Goal: Information Seeking & Learning: Learn about a topic

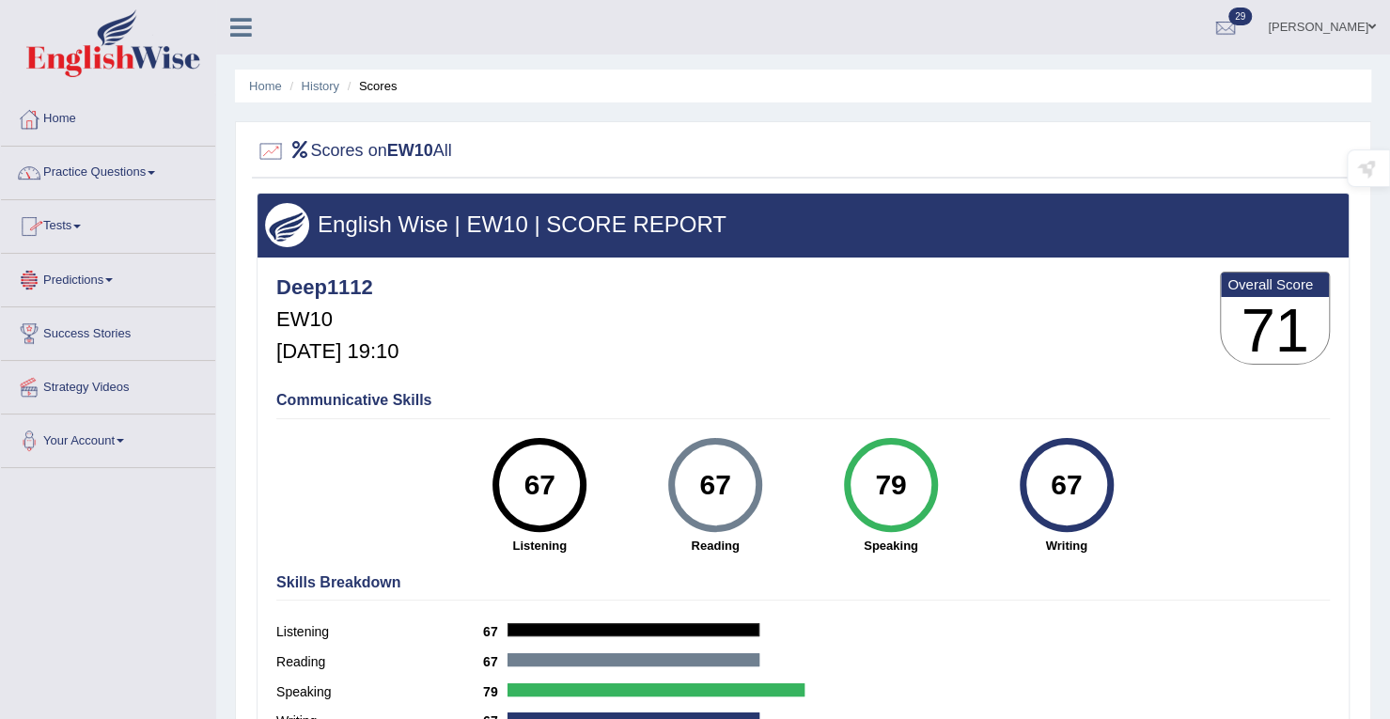
click at [73, 232] on link "Tests" at bounding box center [108, 223] width 214 height 47
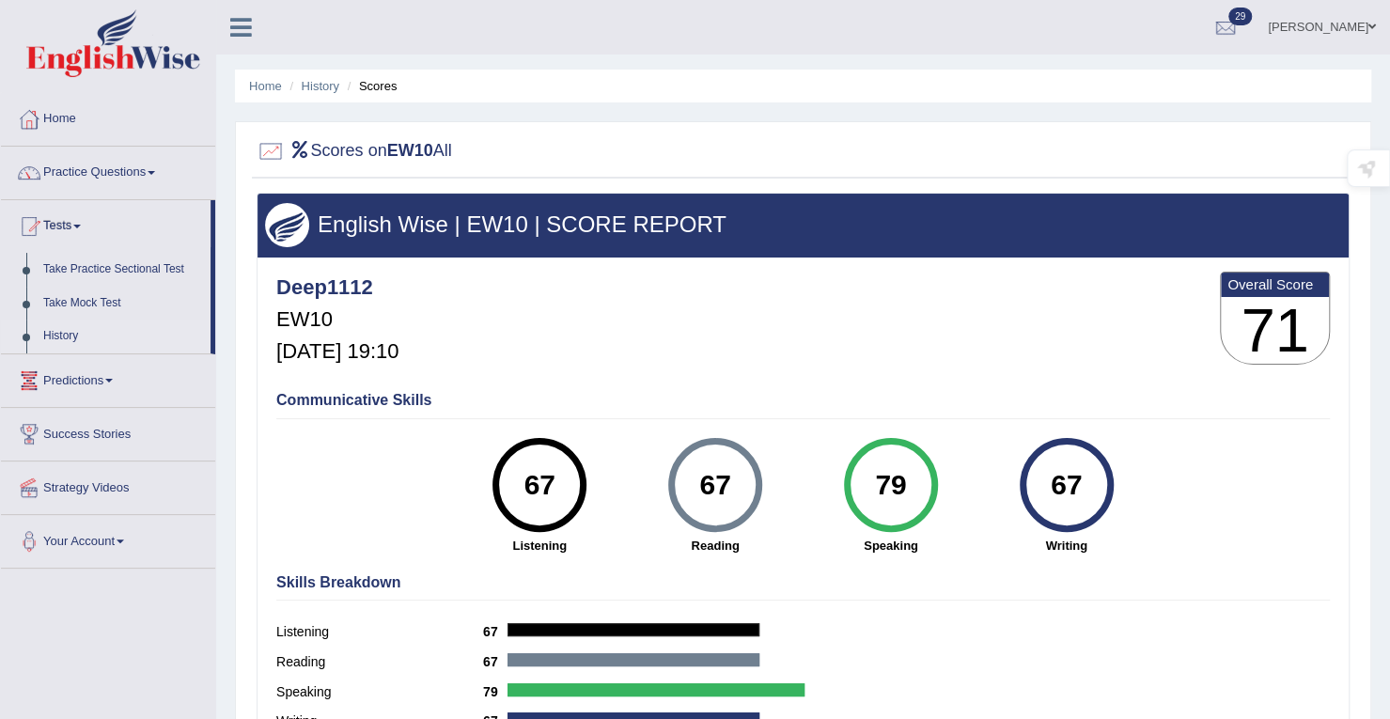
click at [55, 343] on link "History" at bounding box center [123, 337] width 176 height 34
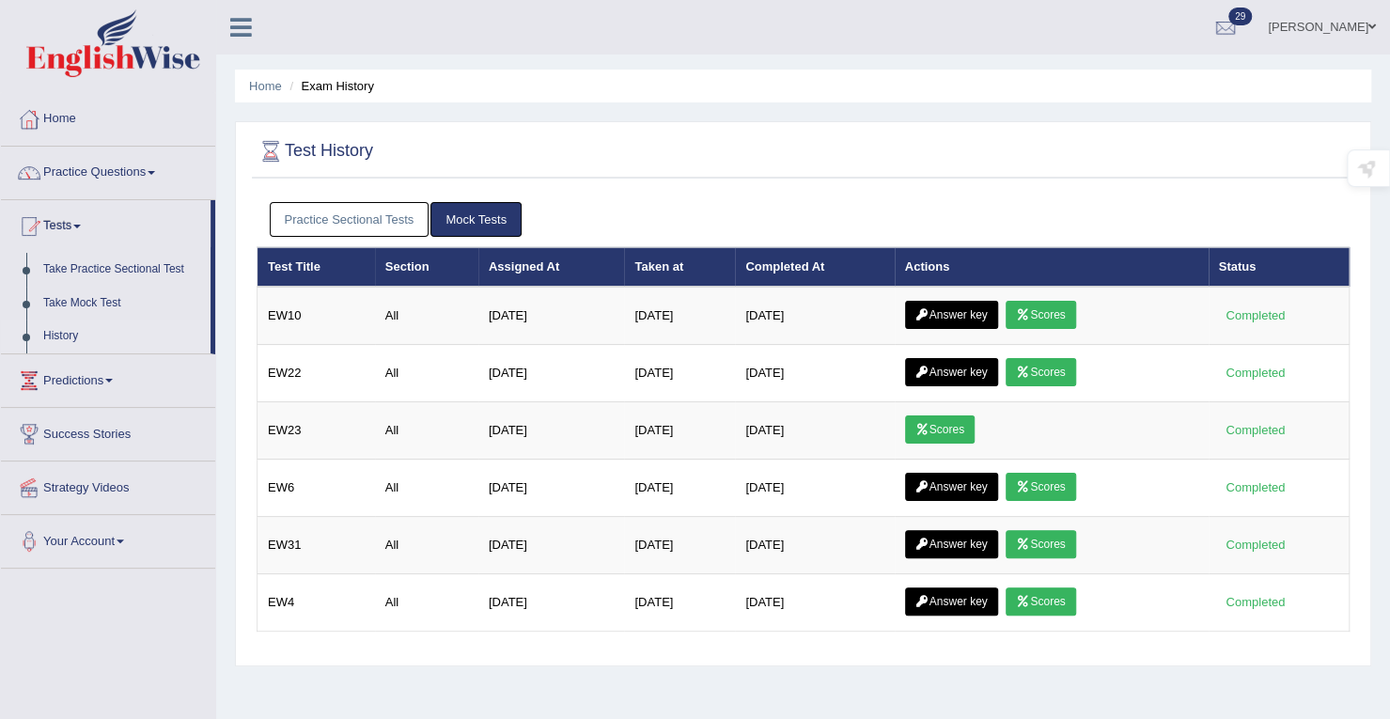
click at [150, 172] on link "Practice Questions" at bounding box center [108, 170] width 214 height 47
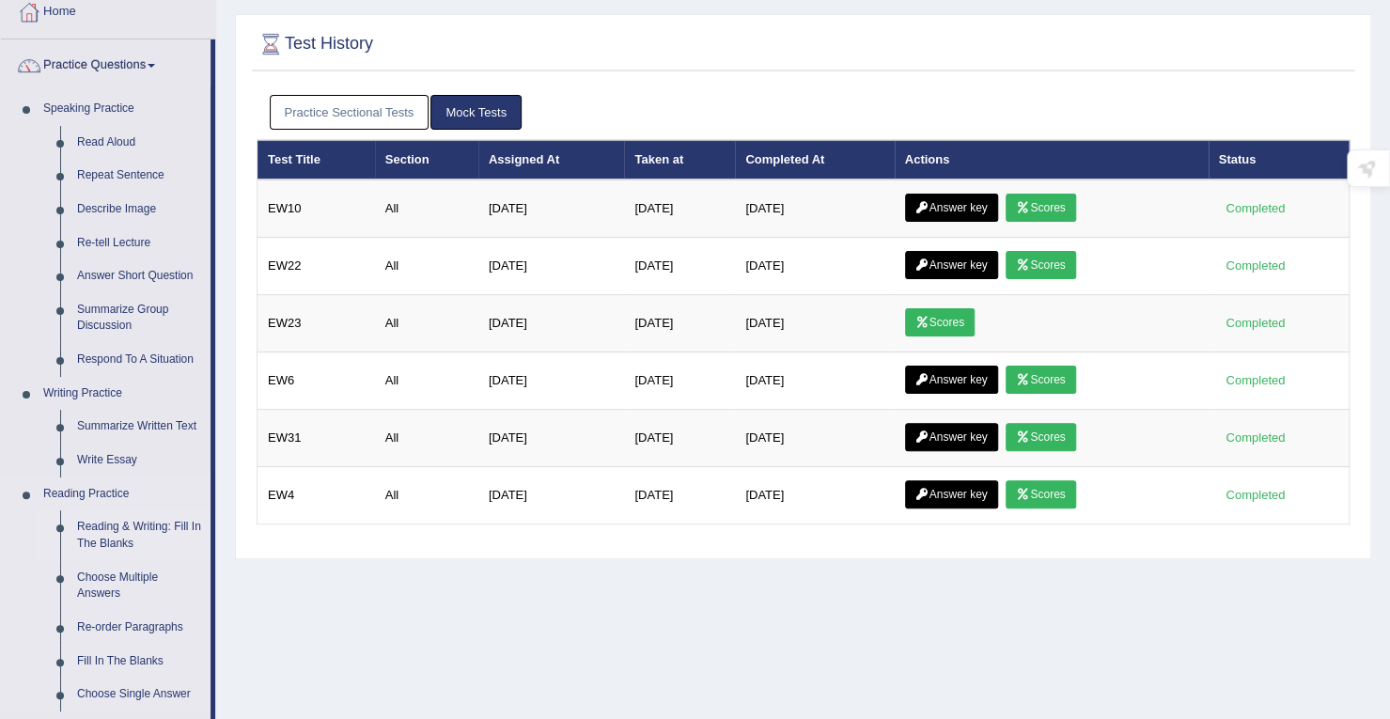
scroll to position [188, 0]
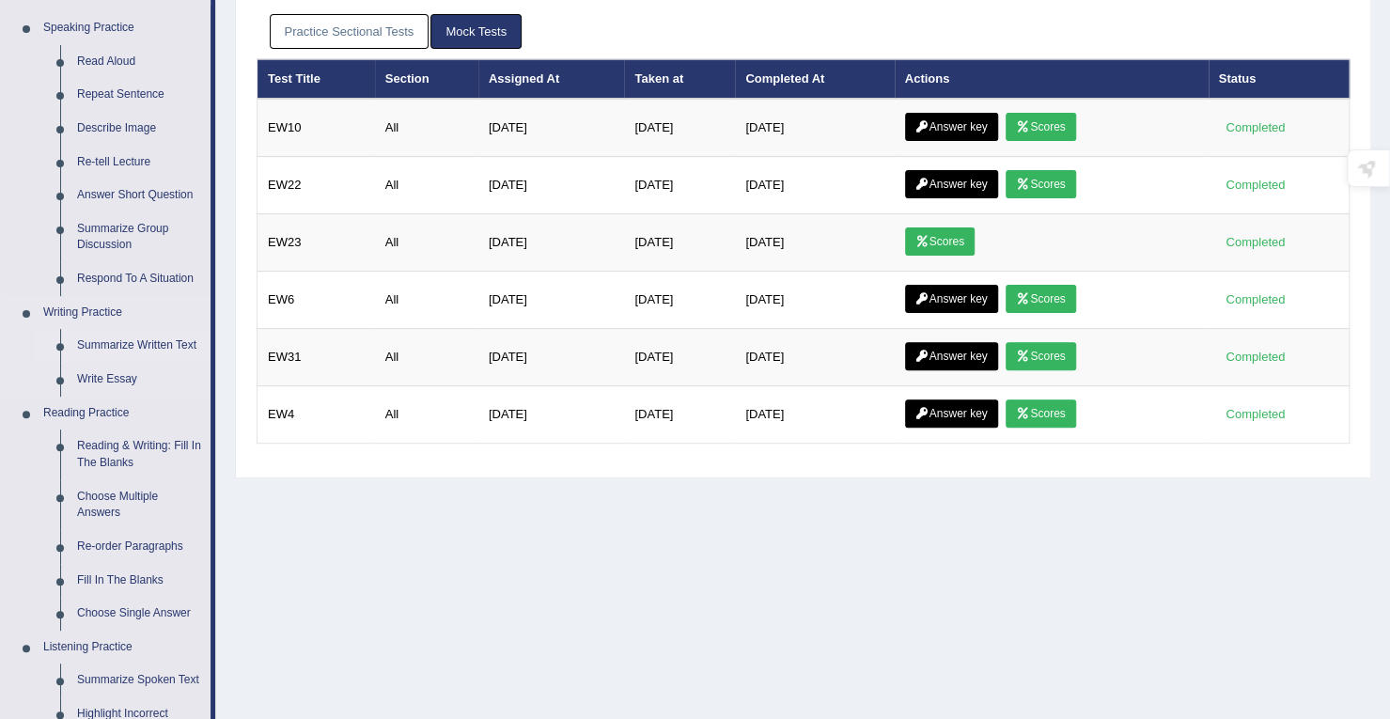
click at [148, 341] on link "Summarize Written Text" at bounding box center [140, 346] width 142 height 34
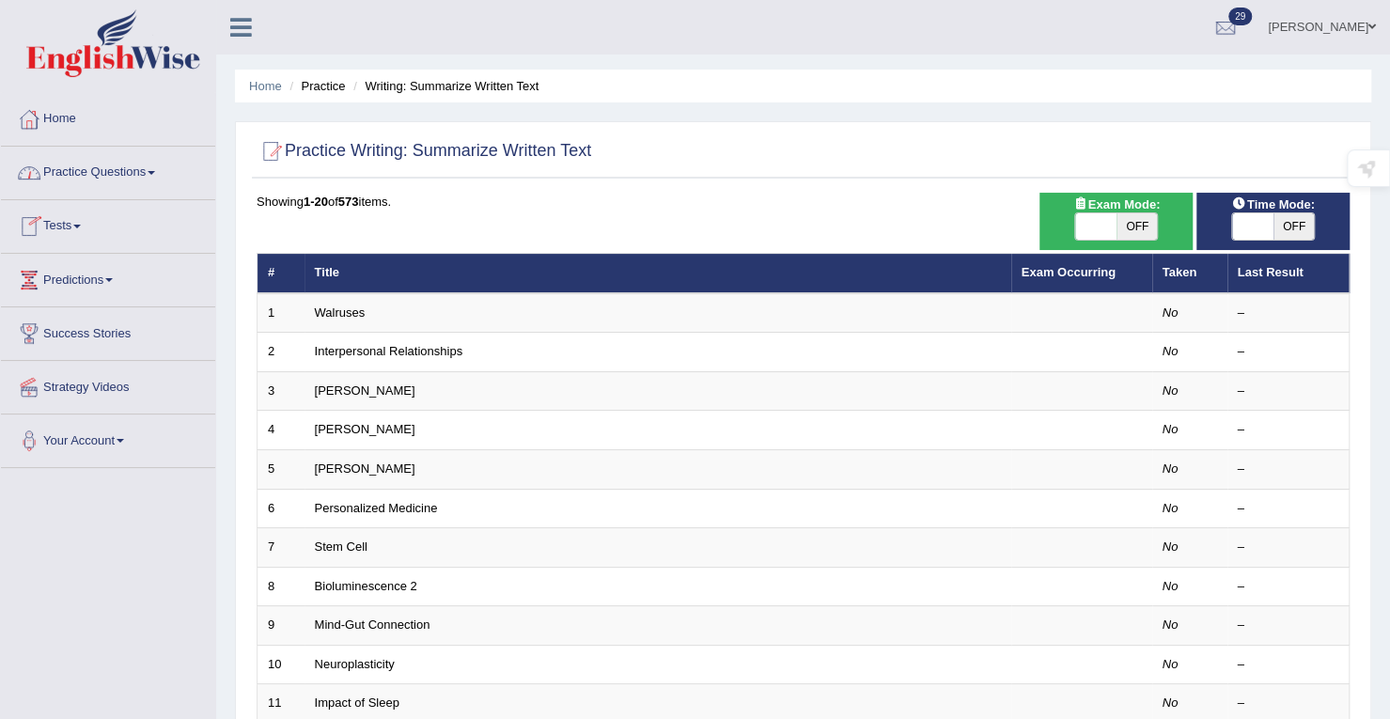
click at [66, 230] on link "Tests" at bounding box center [108, 223] width 214 height 47
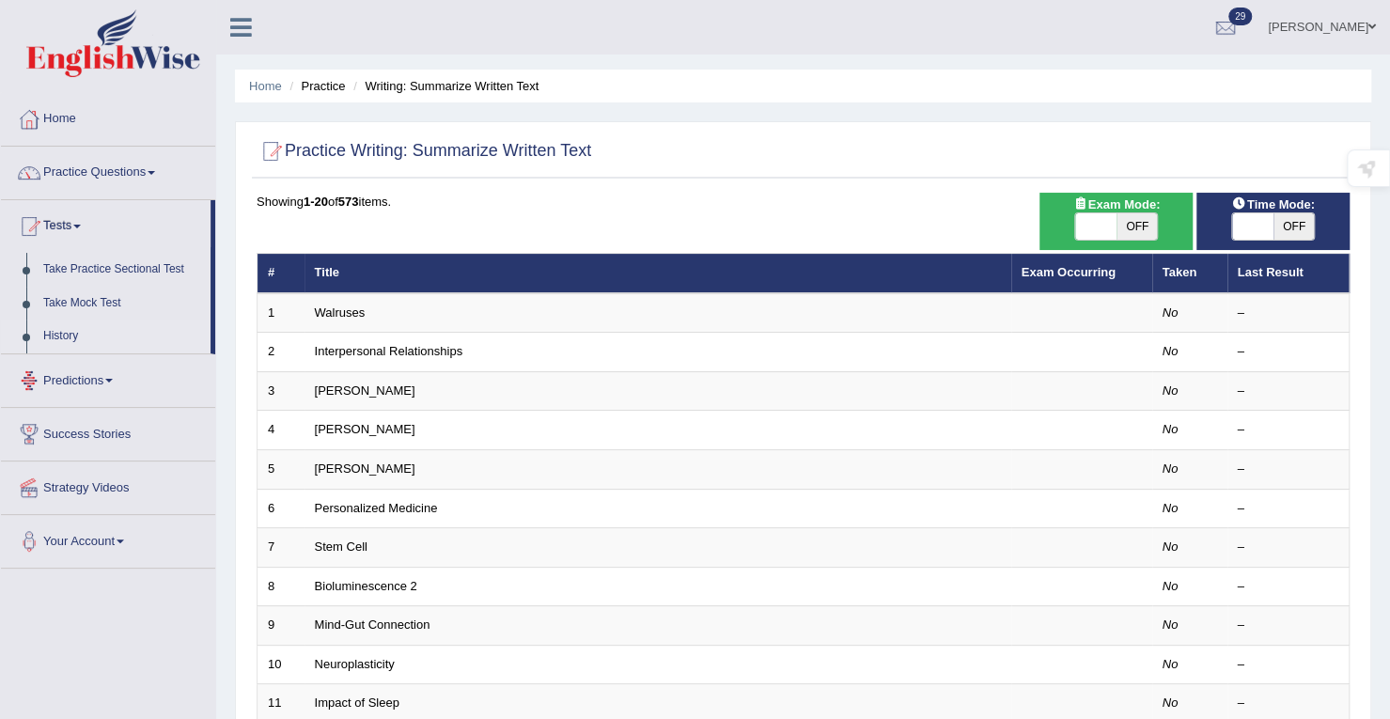
click at [70, 339] on link "History" at bounding box center [123, 337] width 176 height 34
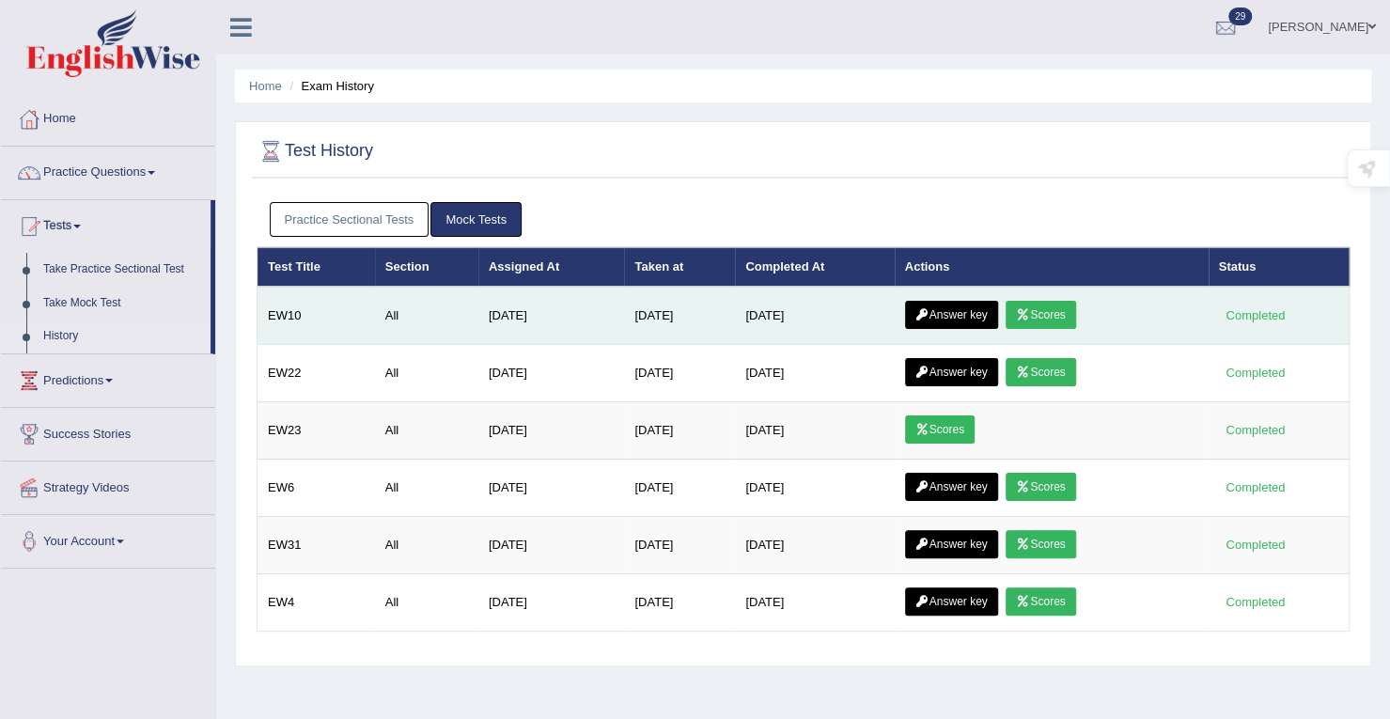
click at [940, 317] on link "Answer key" at bounding box center [951, 315] width 93 height 28
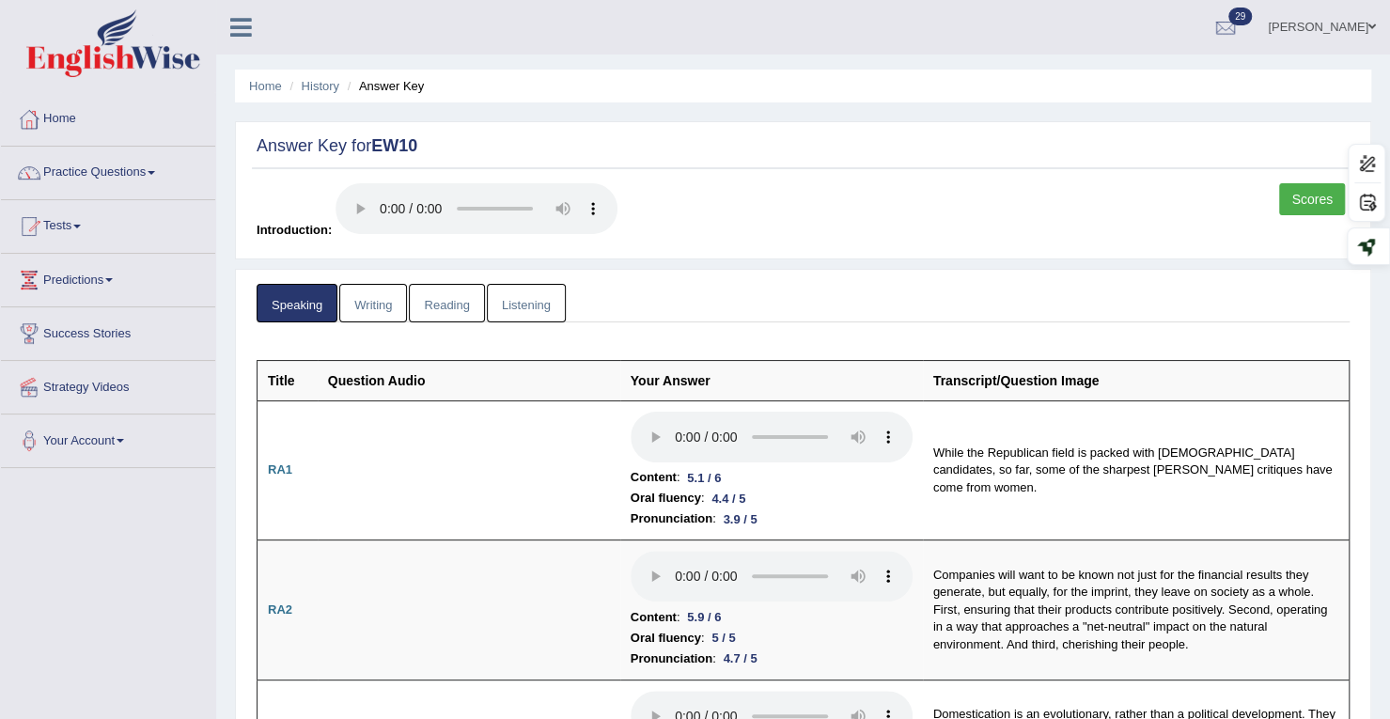
click at [380, 303] on link "Writing" at bounding box center [373, 303] width 68 height 39
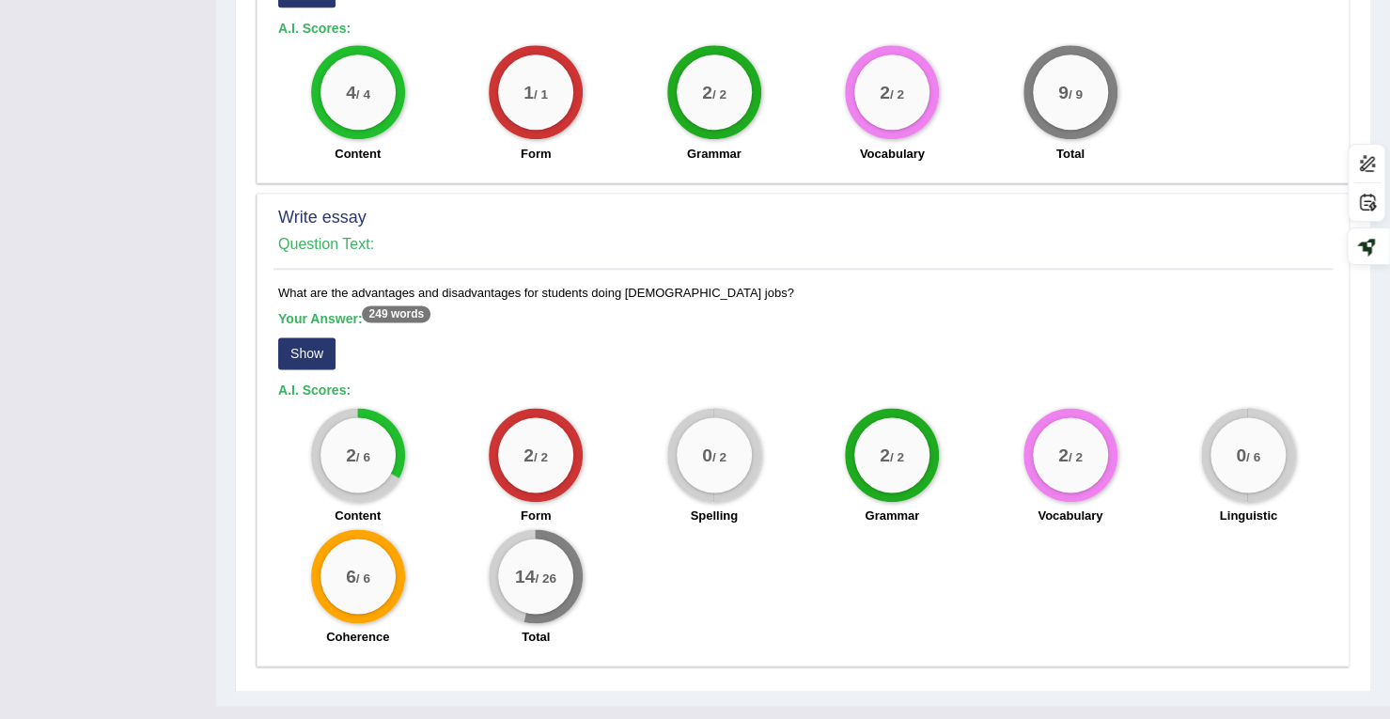
scroll to position [1315, 0]
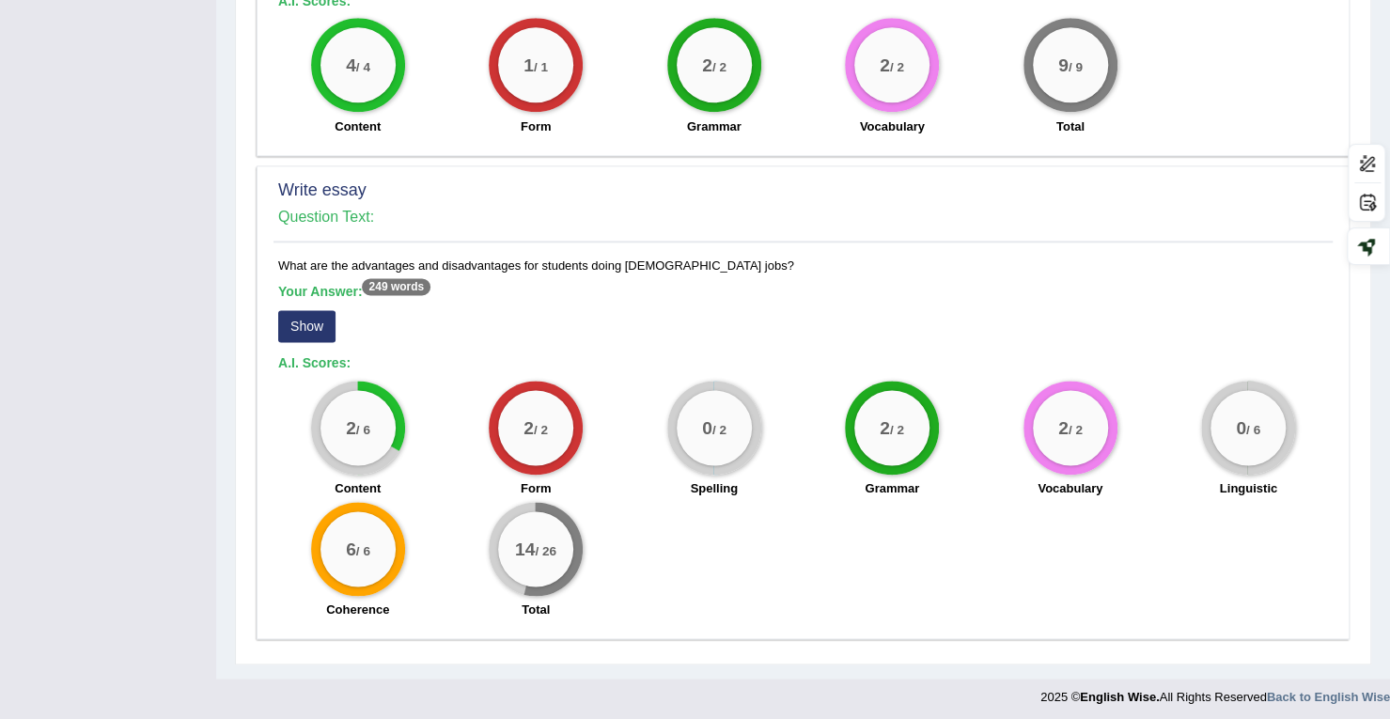
click at [314, 328] on button "Show" at bounding box center [306, 326] width 57 height 32
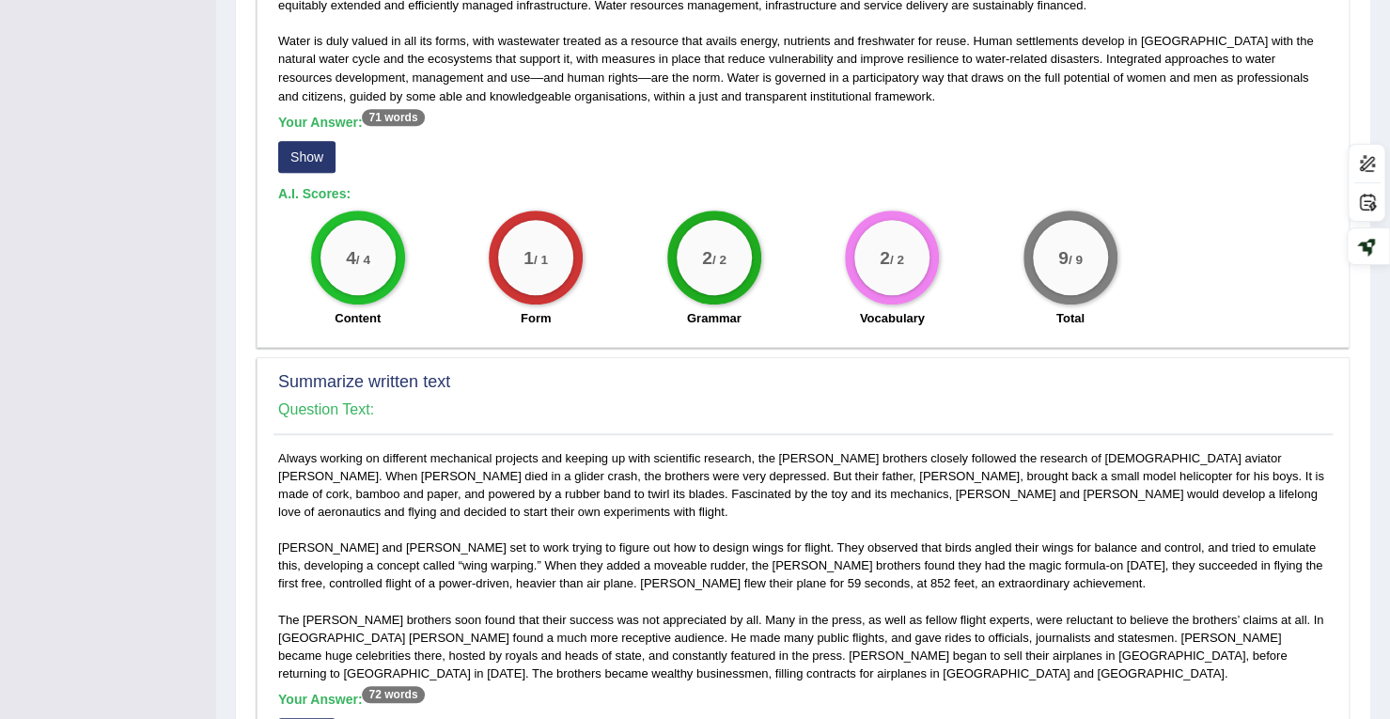
scroll to position [236, 0]
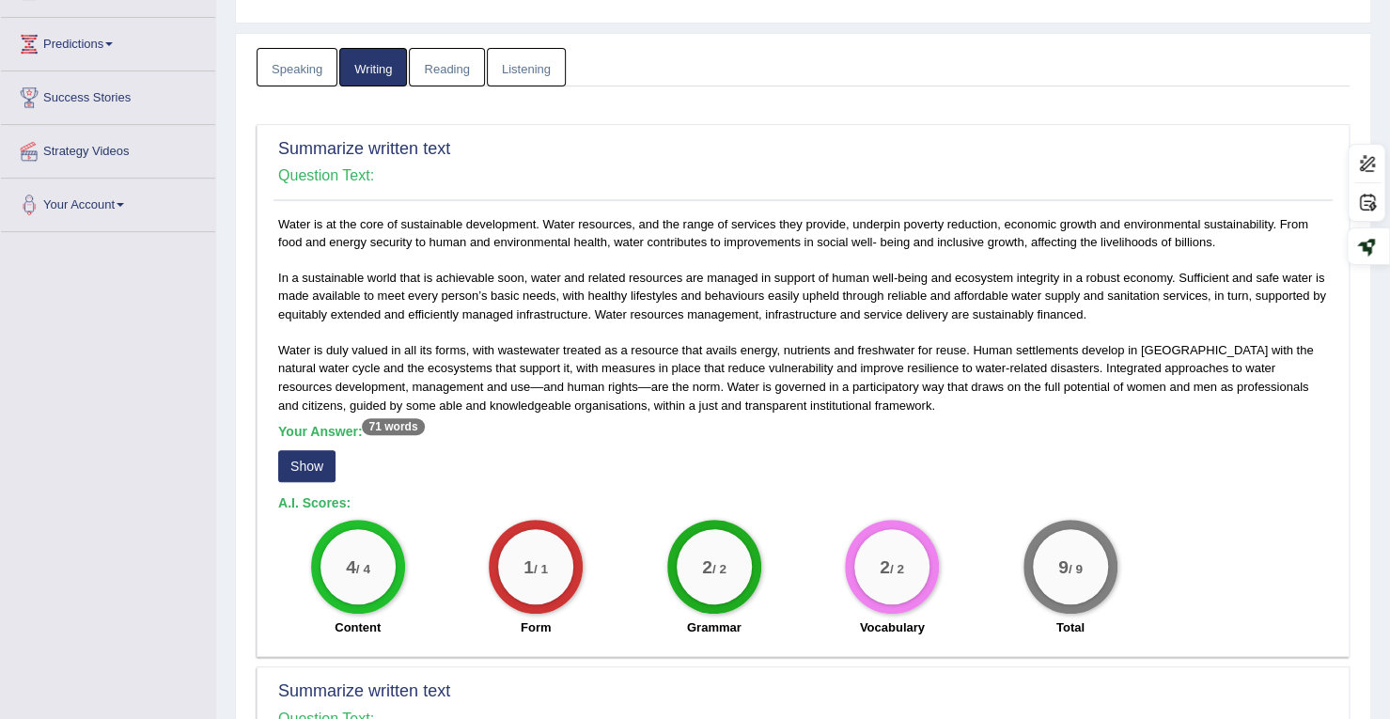
click at [522, 66] on link "Listening" at bounding box center [526, 67] width 79 height 39
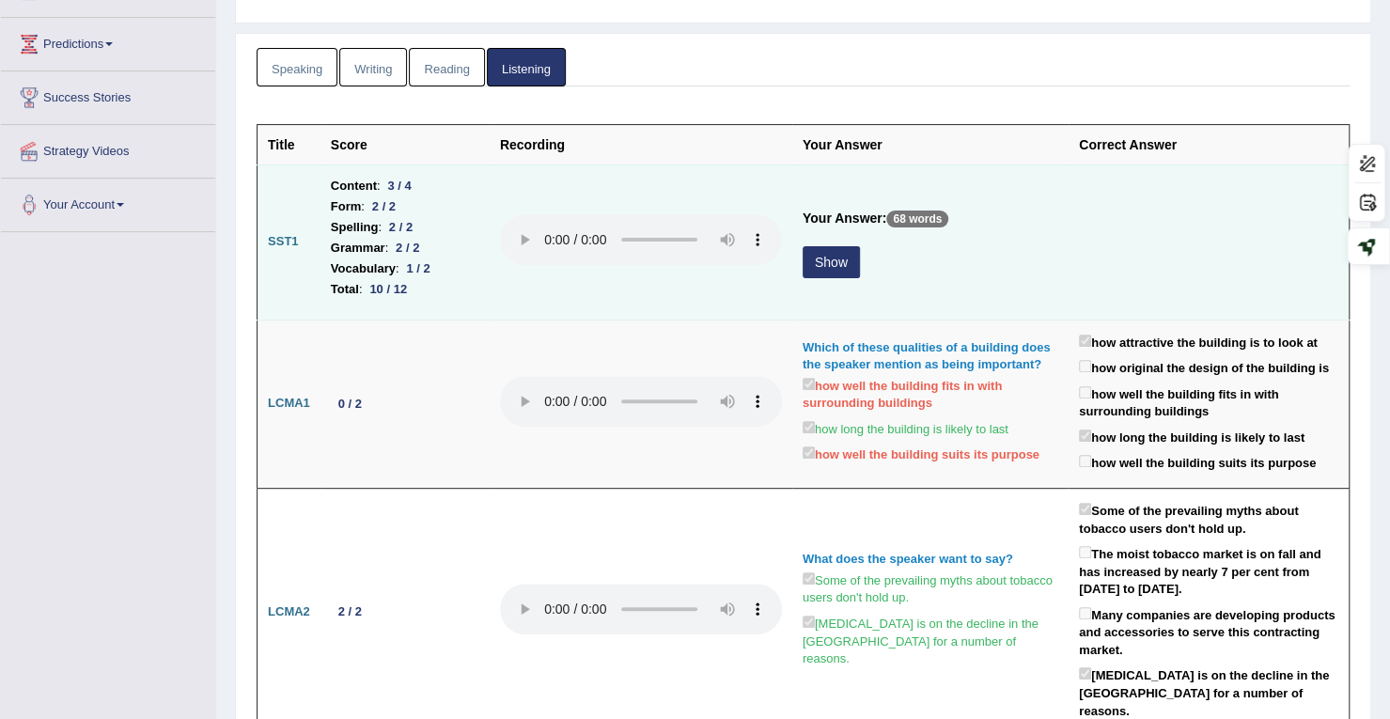
click at [830, 257] on button "Show" at bounding box center [831, 262] width 57 height 32
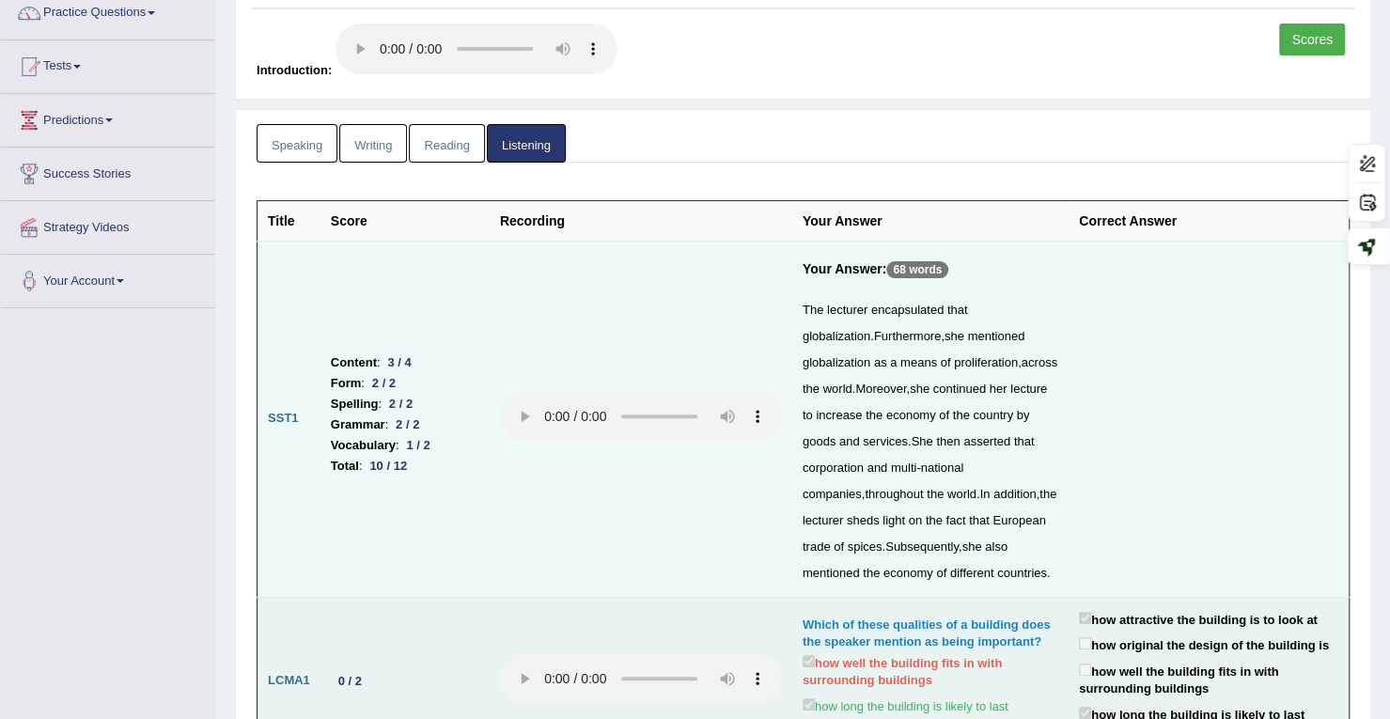
scroll to position [188, 0]
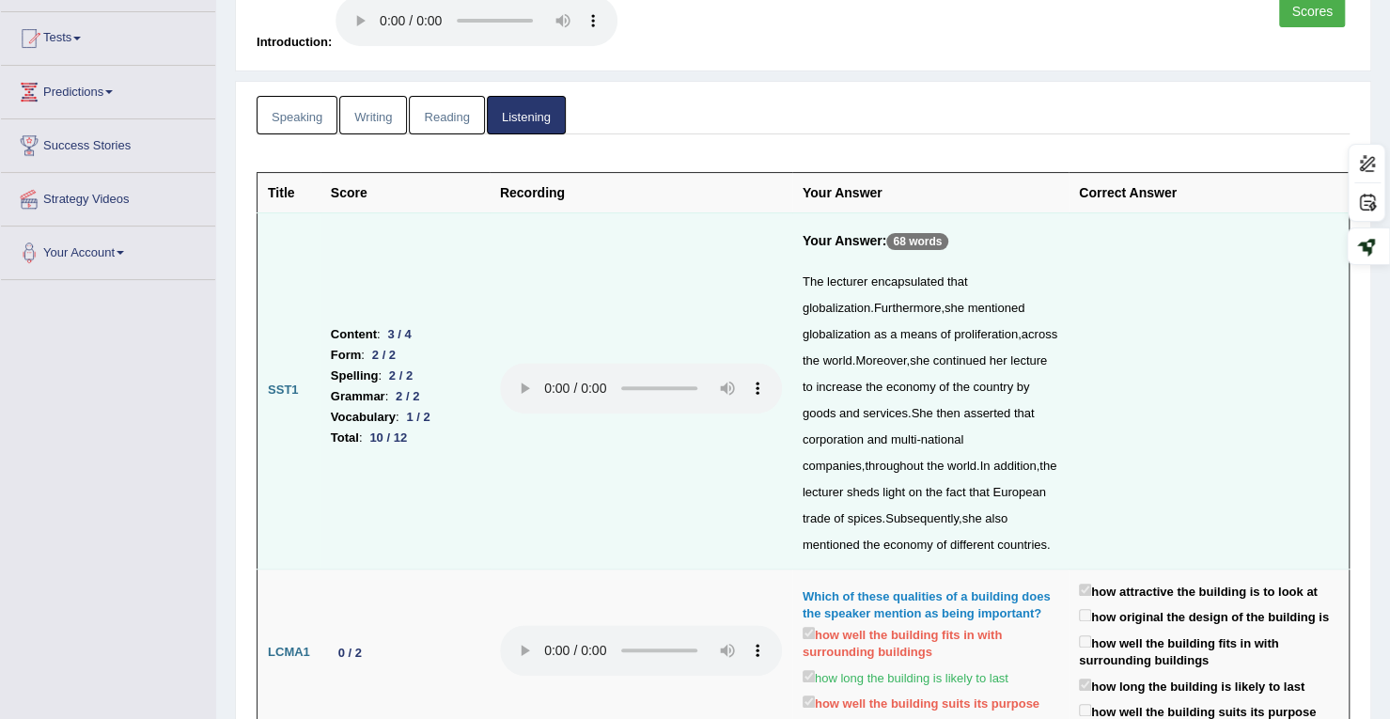
click at [390, 118] on link "Writing" at bounding box center [373, 115] width 68 height 39
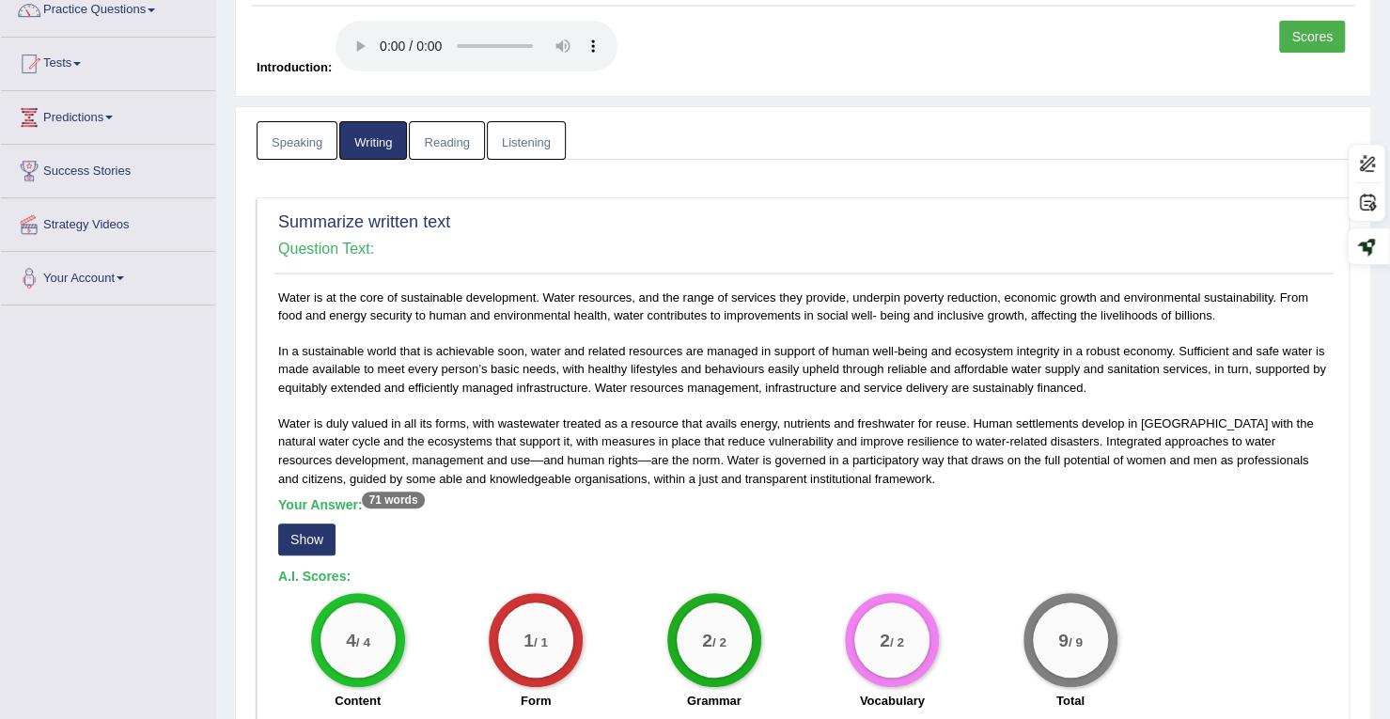
scroll to position [9, 0]
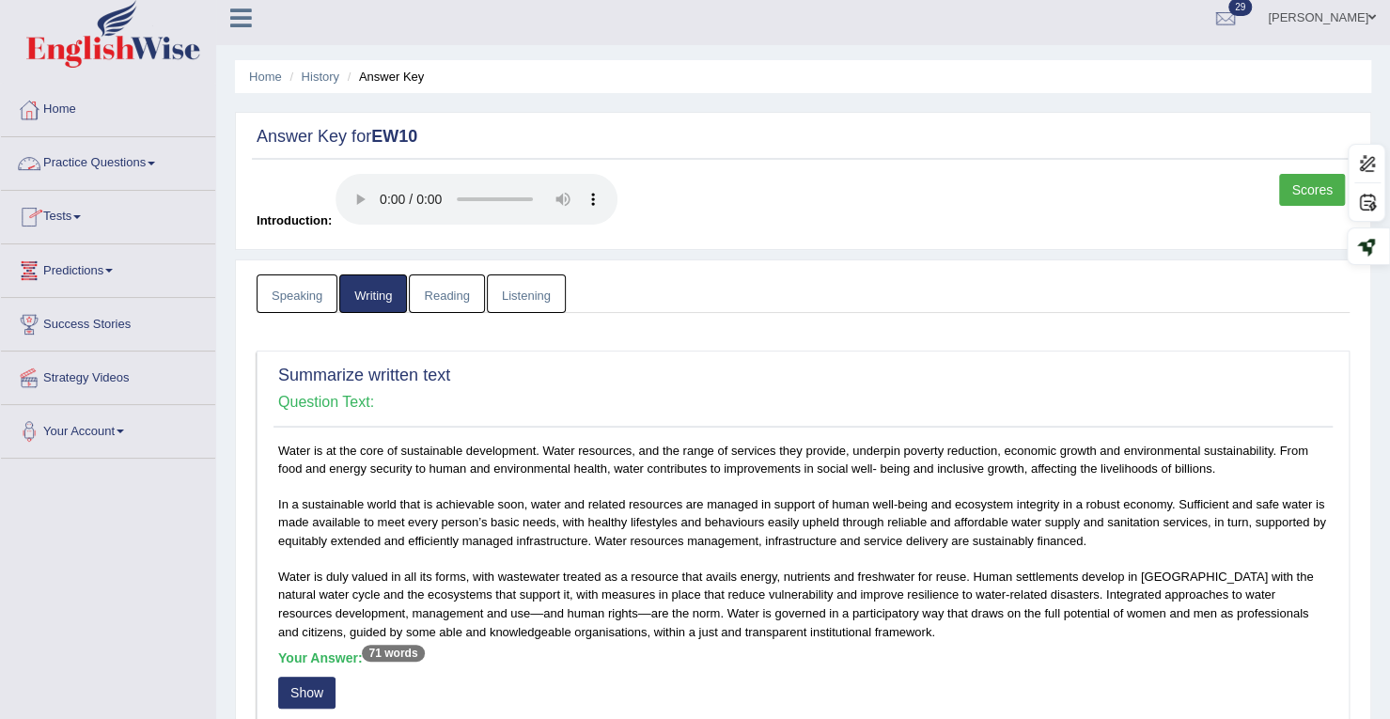
click at [123, 155] on link "Practice Questions" at bounding box center [108, 160] width 214 height 47
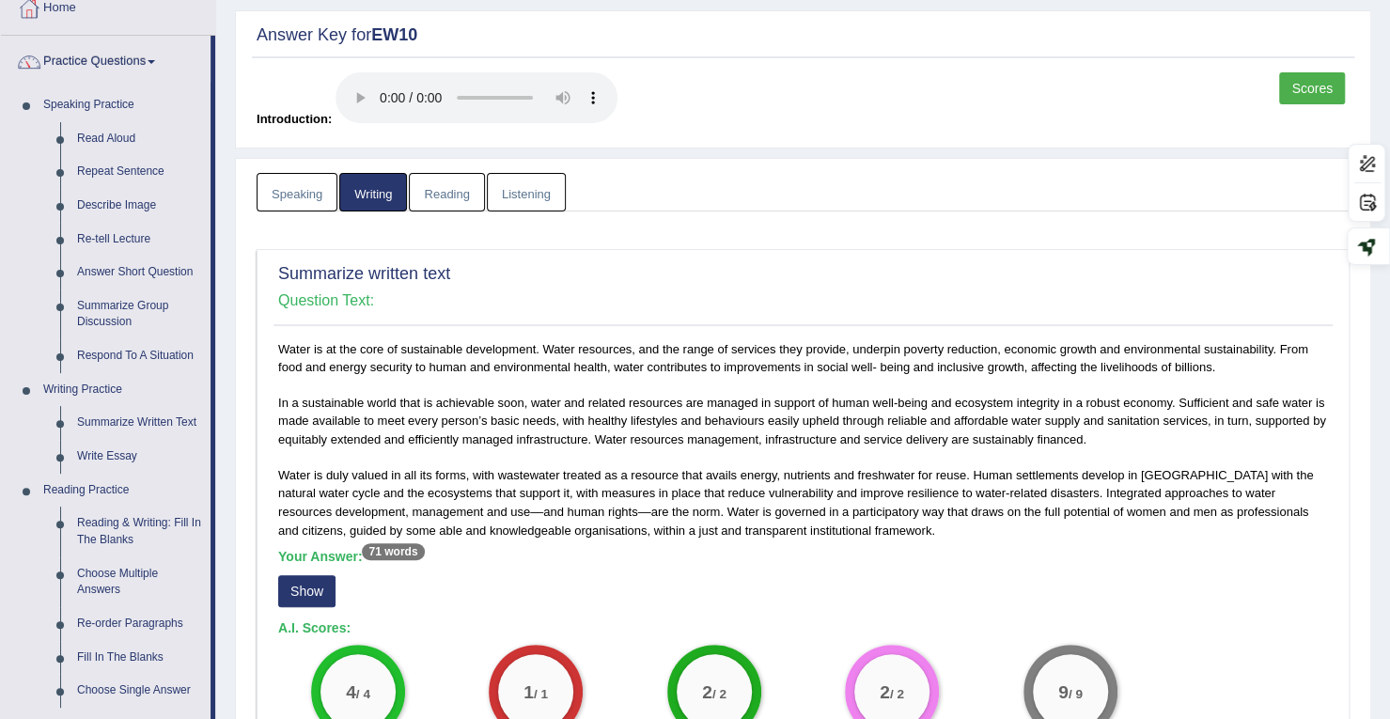
scroll to position [0, 0]
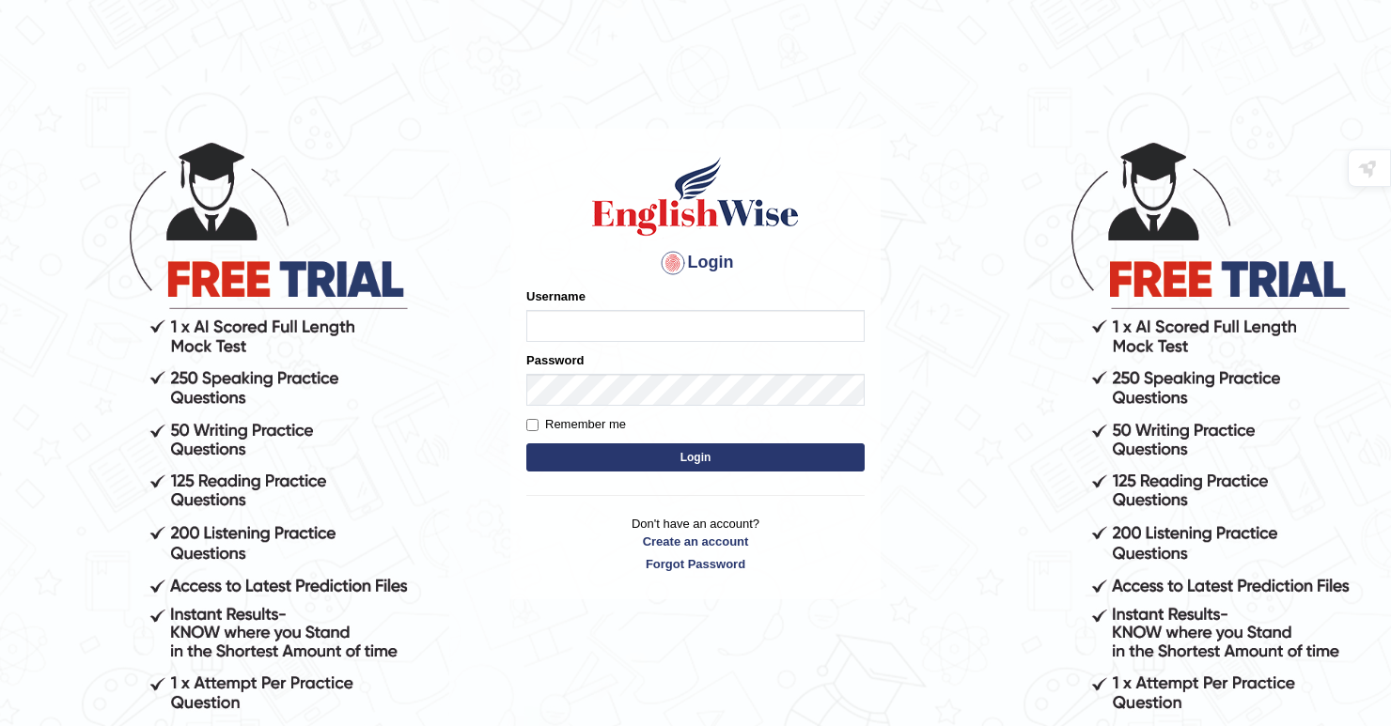
click at [758, 339] on input "Username" at bounding box center [695, 326] width 338 height 32
type input "Deep1112"
click at [684, 460] on button "Login" at bounding box center [695, 458] width 338 height 28
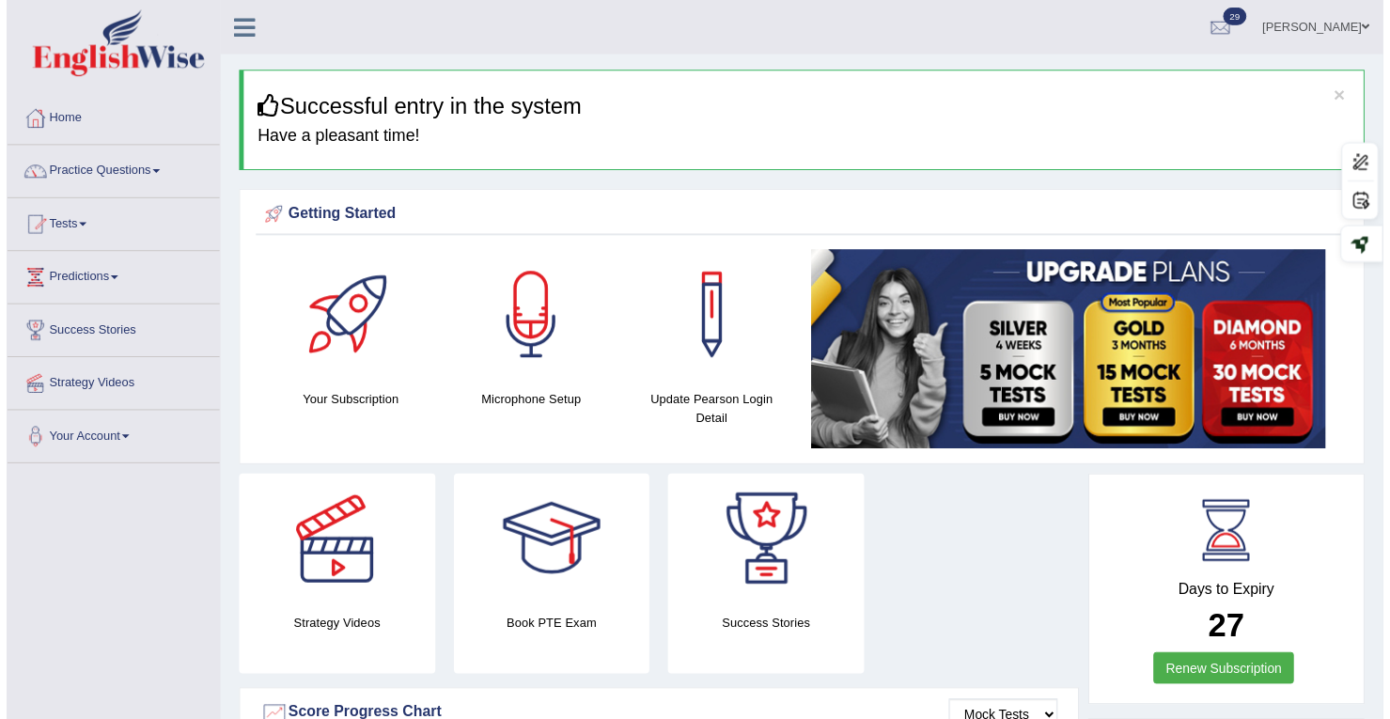
scroll to position [60, 0]
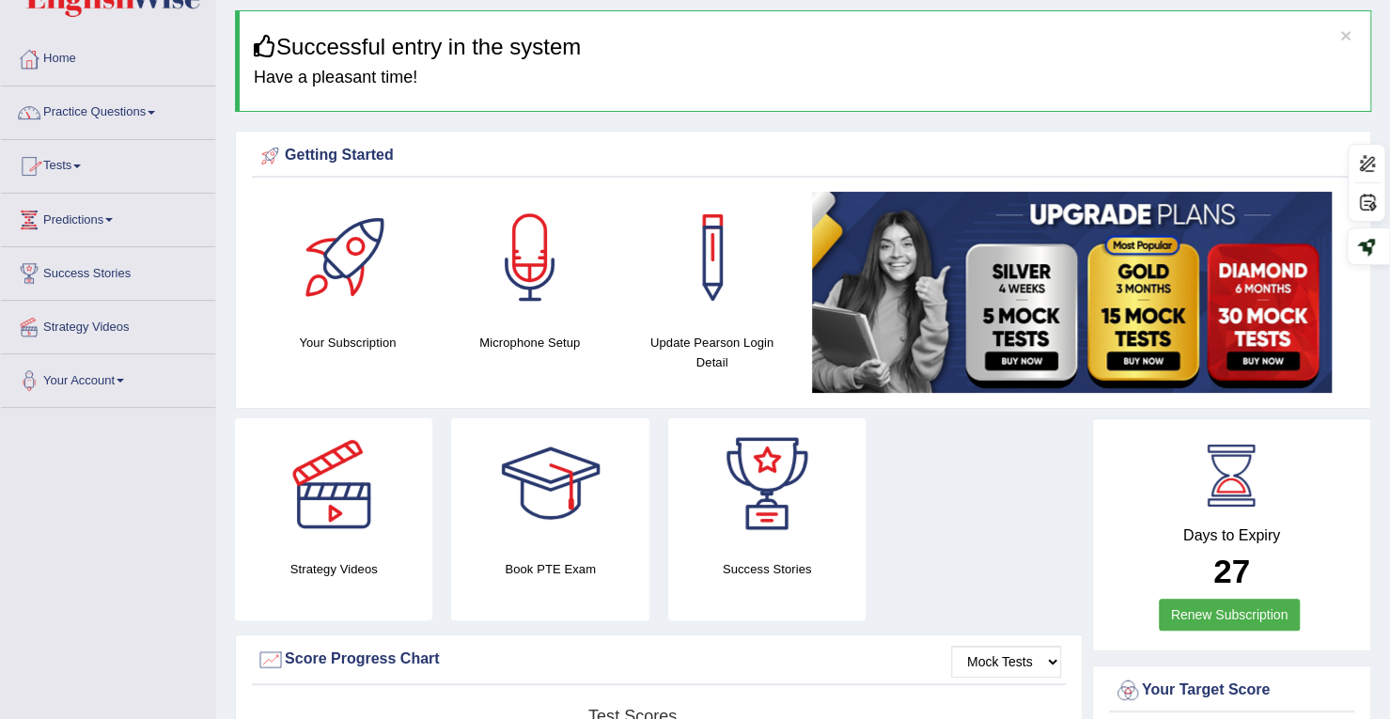
click at [103, 112] on link "Practice Questions" at bounding box center [108, 109] width 214 height 47
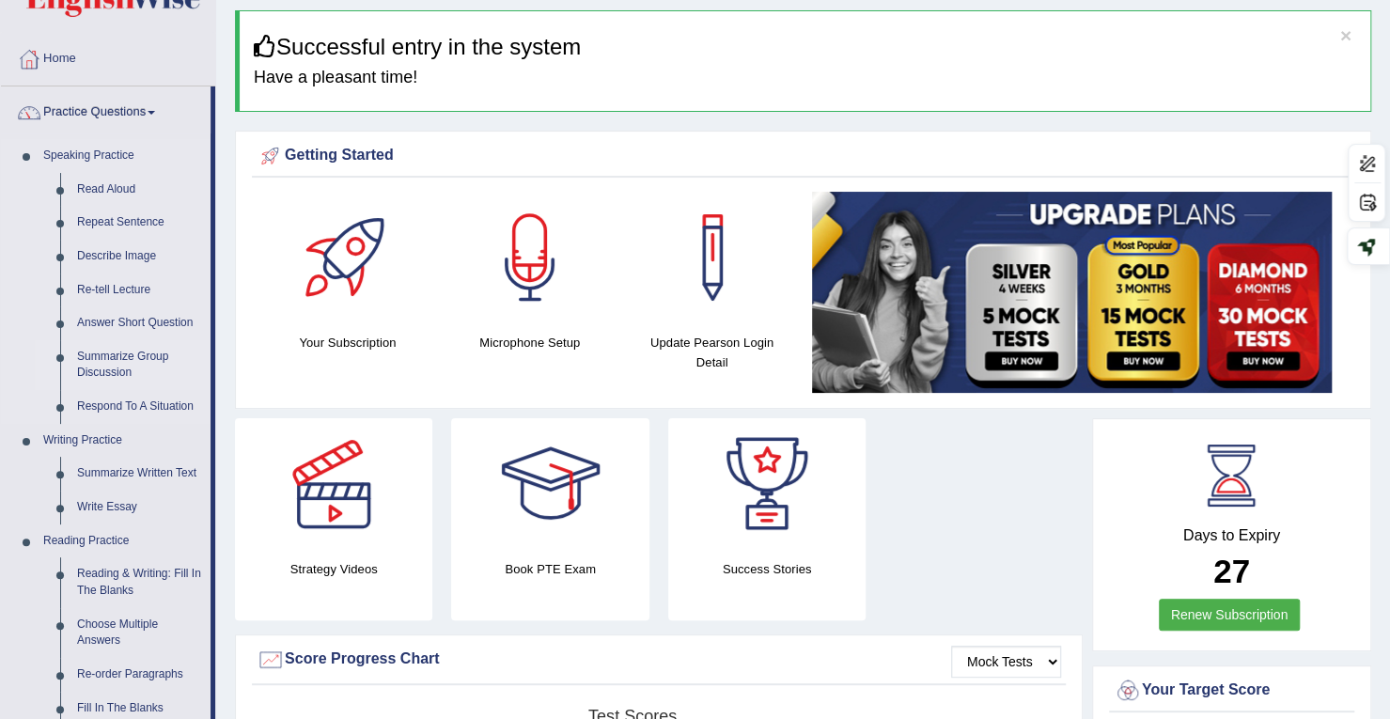
click at [114, 361] on link "Summarize Group Discussion" at bounding box center [140, 365] width 142 height 50
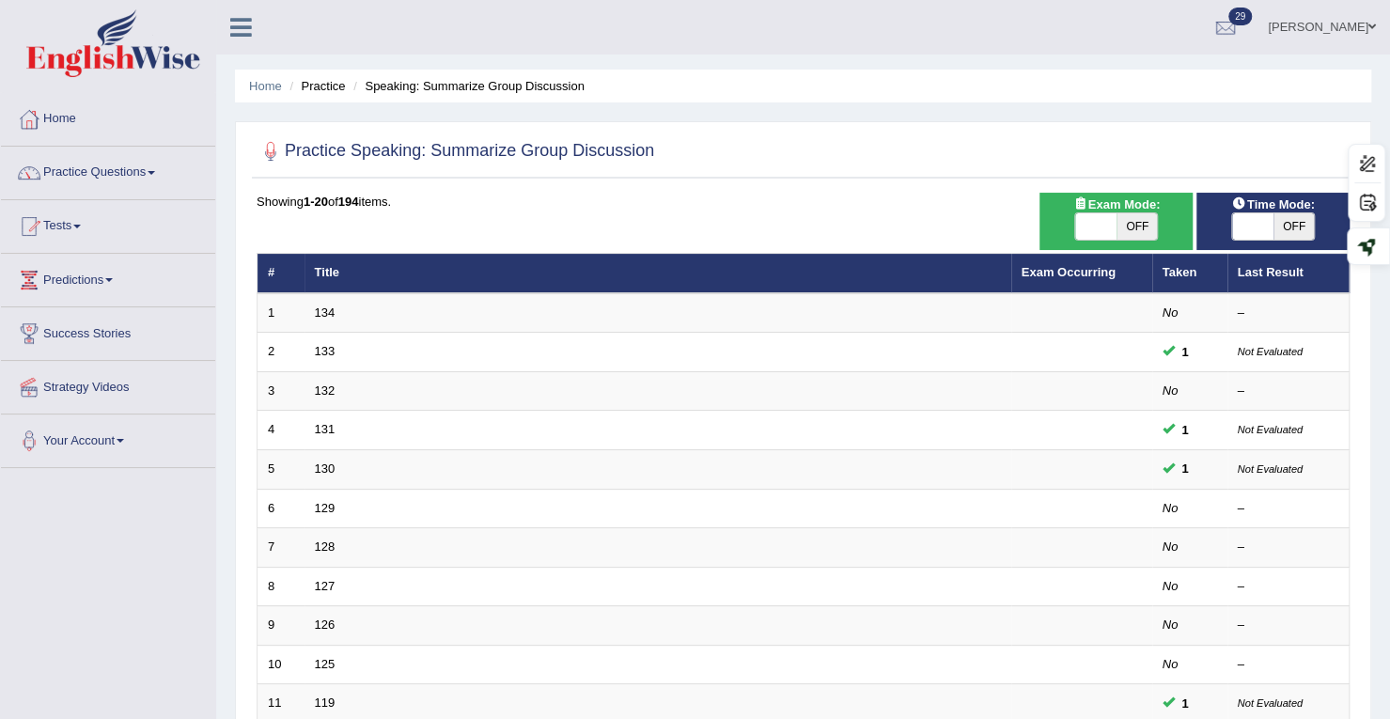
click at [1293, 229] on span "OFF" at bounding box center [1293, 226] width 41 height 26
checkbox input "true"
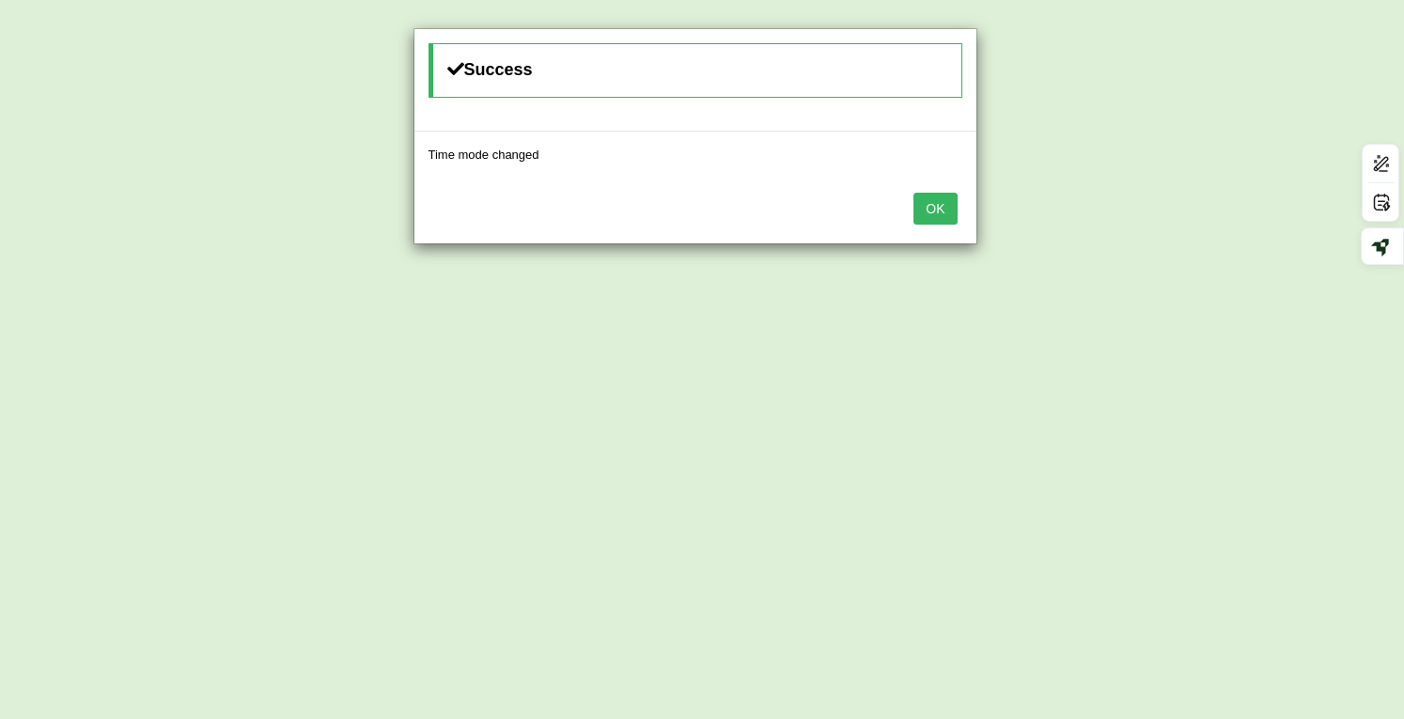
click at [927, 212] on button "OK" at bounding box center [934, 209] width 43 height 32
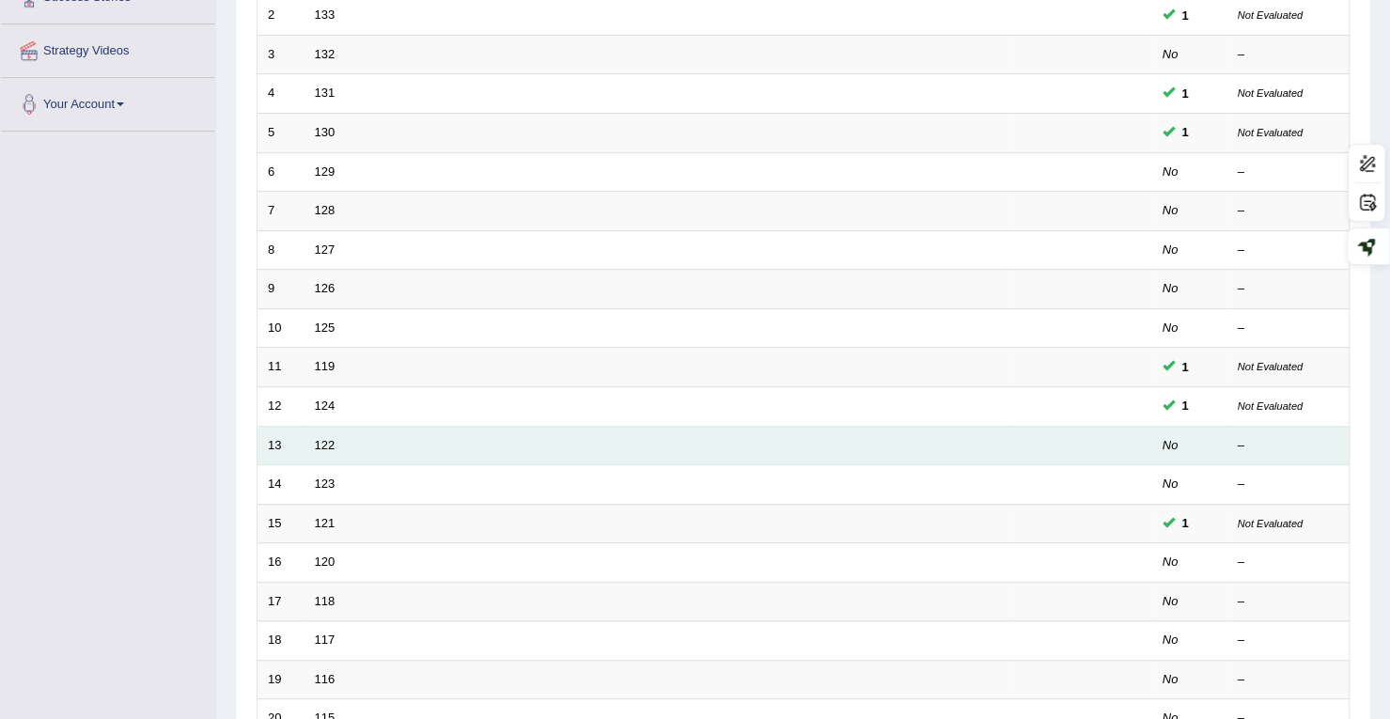
scroll to position [328, 0]
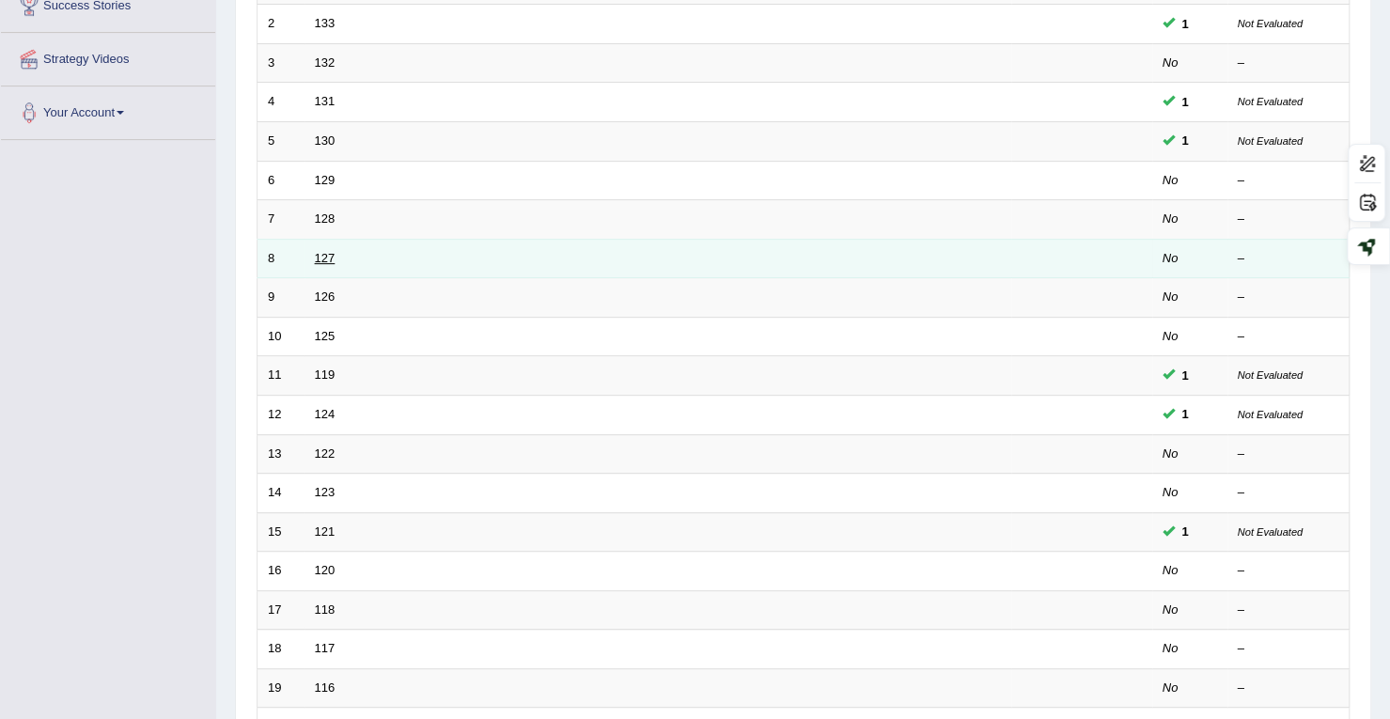
click at [332, 256] on link "127" at bounding box center [325, 258] width 21 height 14
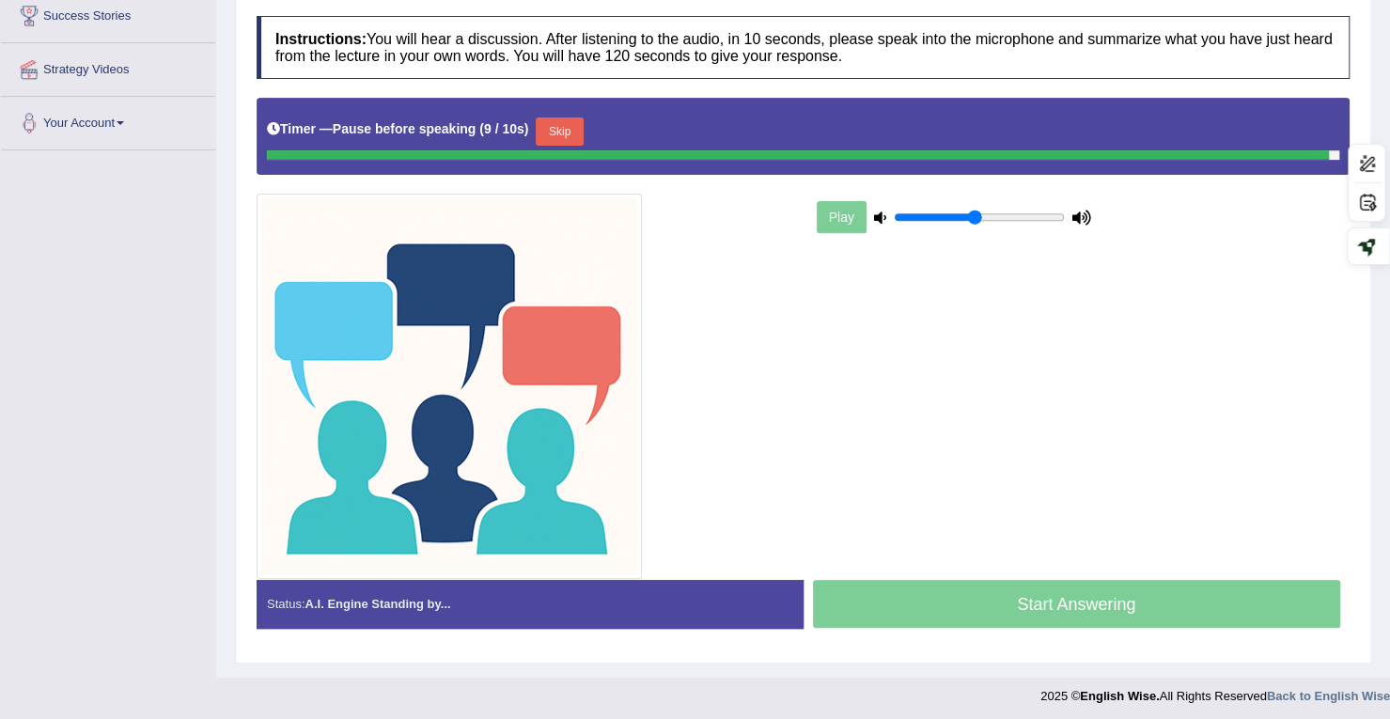
scroll to position [314, 0]
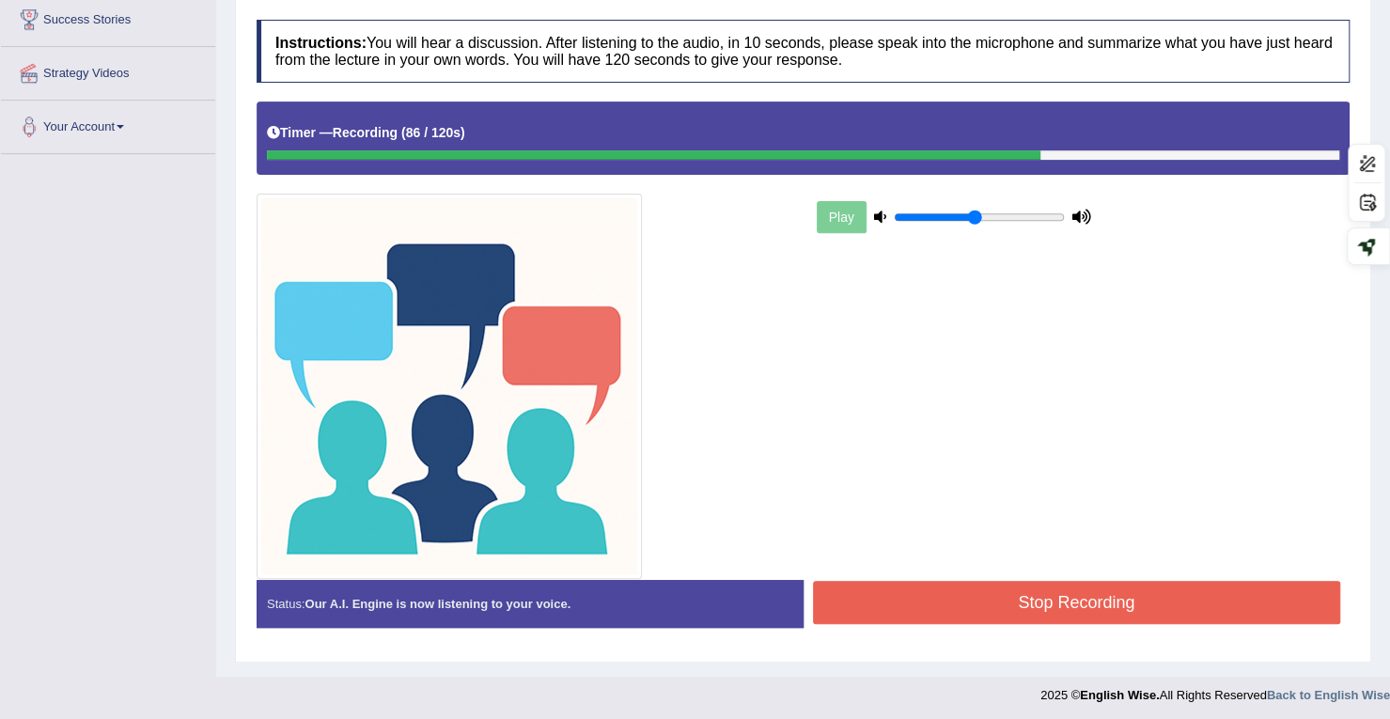
click at [951, 600] on button "Stop Recording" at bounding box center [1077, 602] width 528 height 43
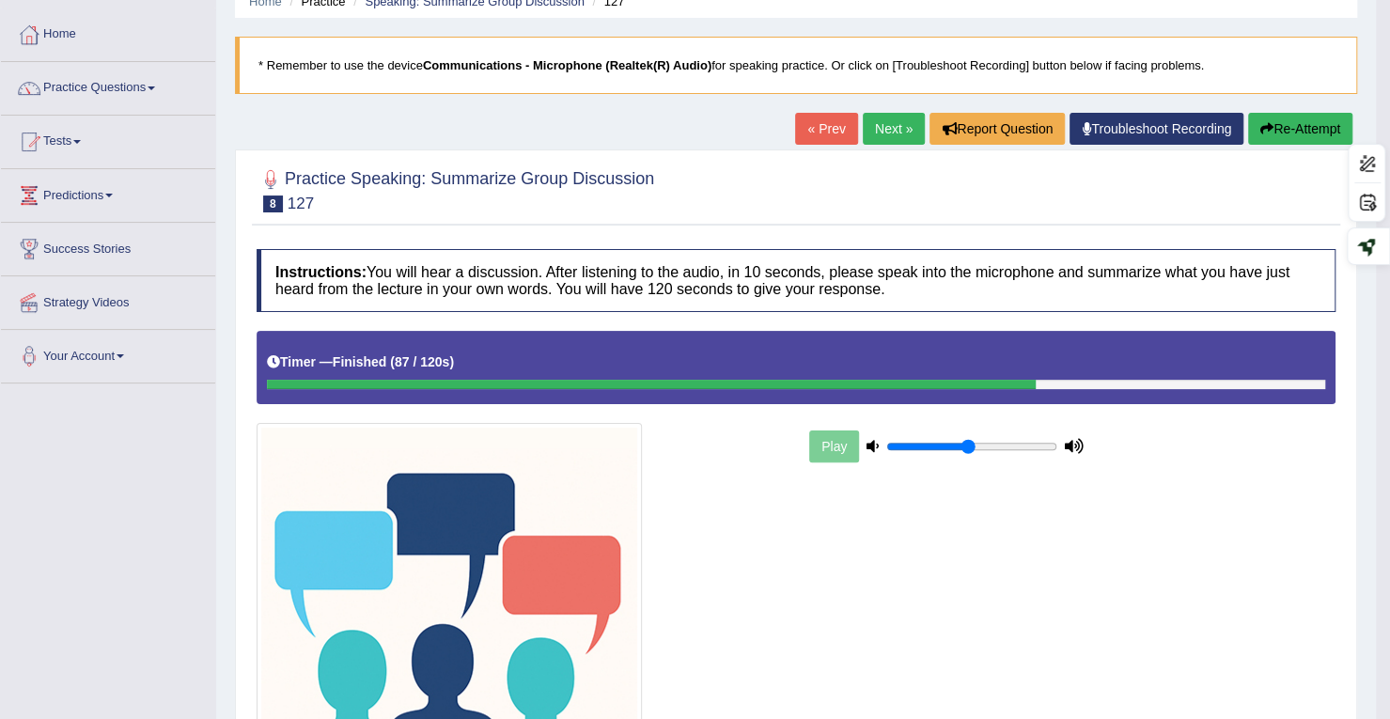
scroll to position [0, 0]
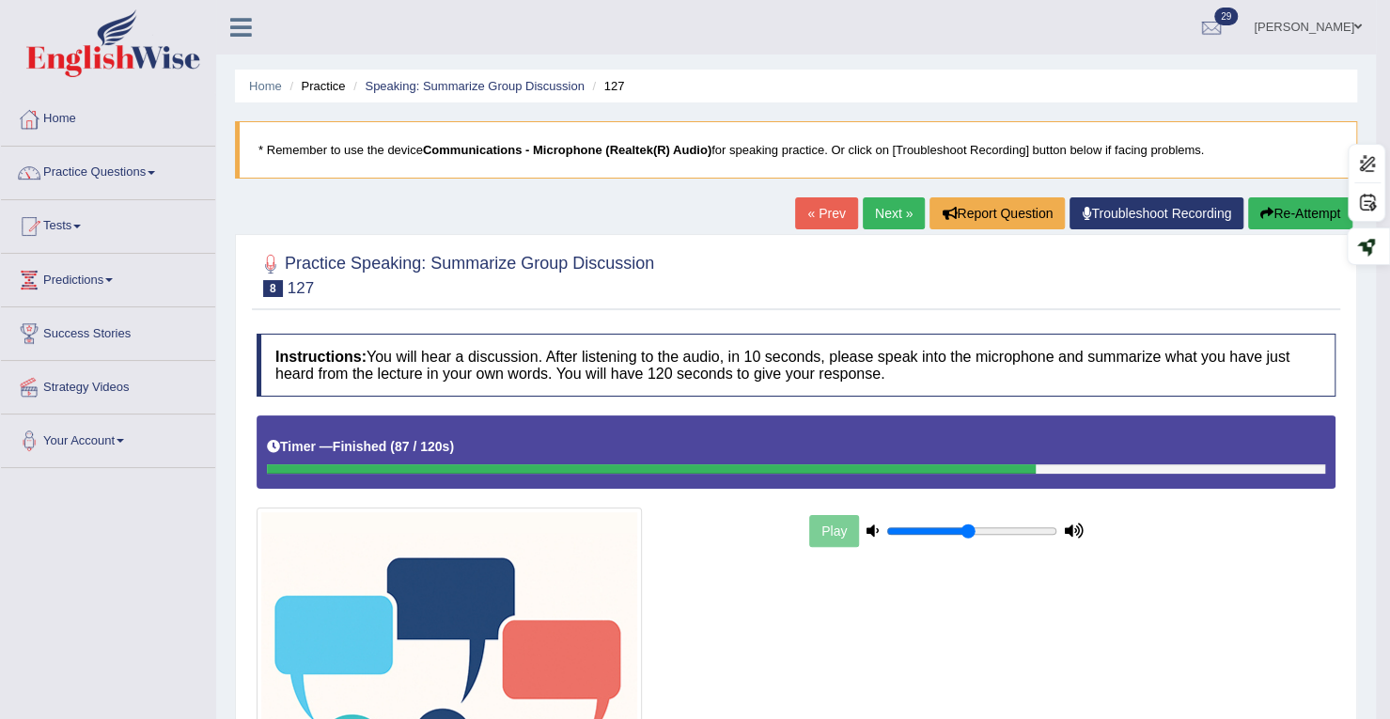
click at [894, 208] on link "Next »" at bounding box center [894, 213] width 62 height 32
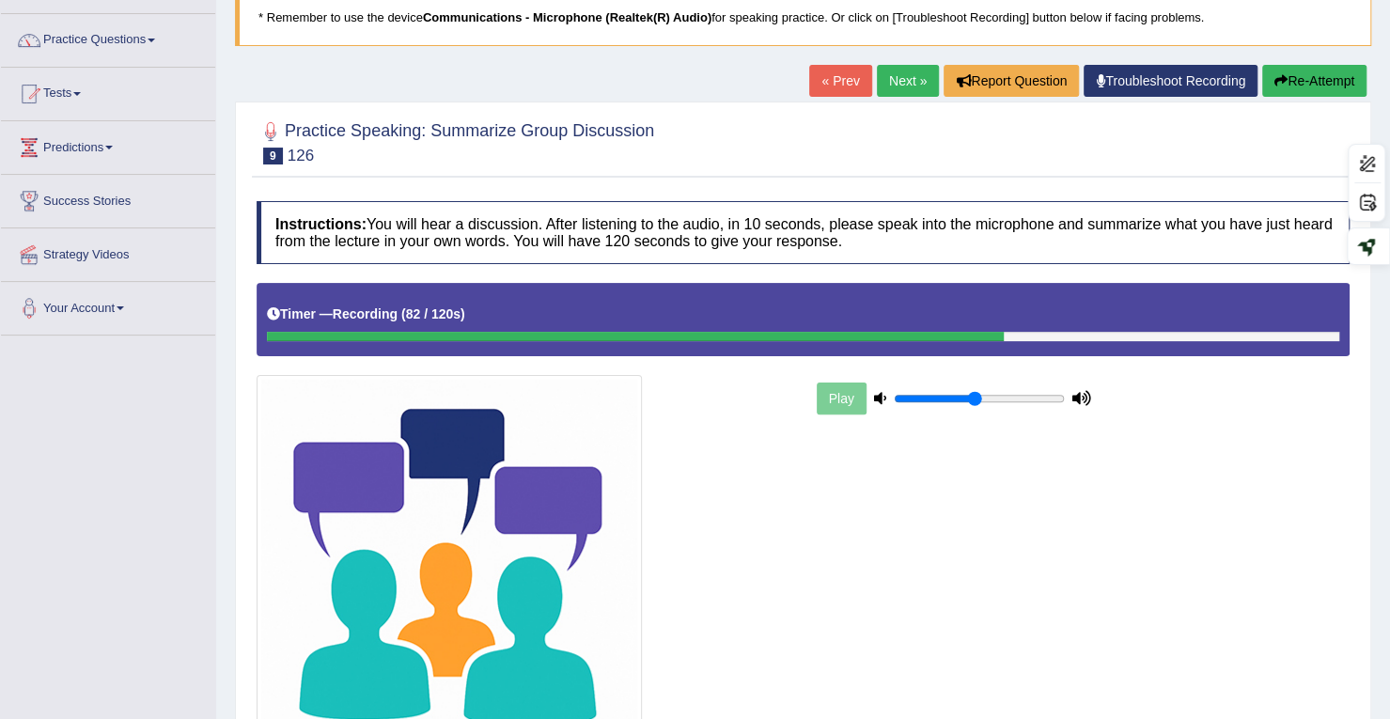
scroll to position [314, 0]
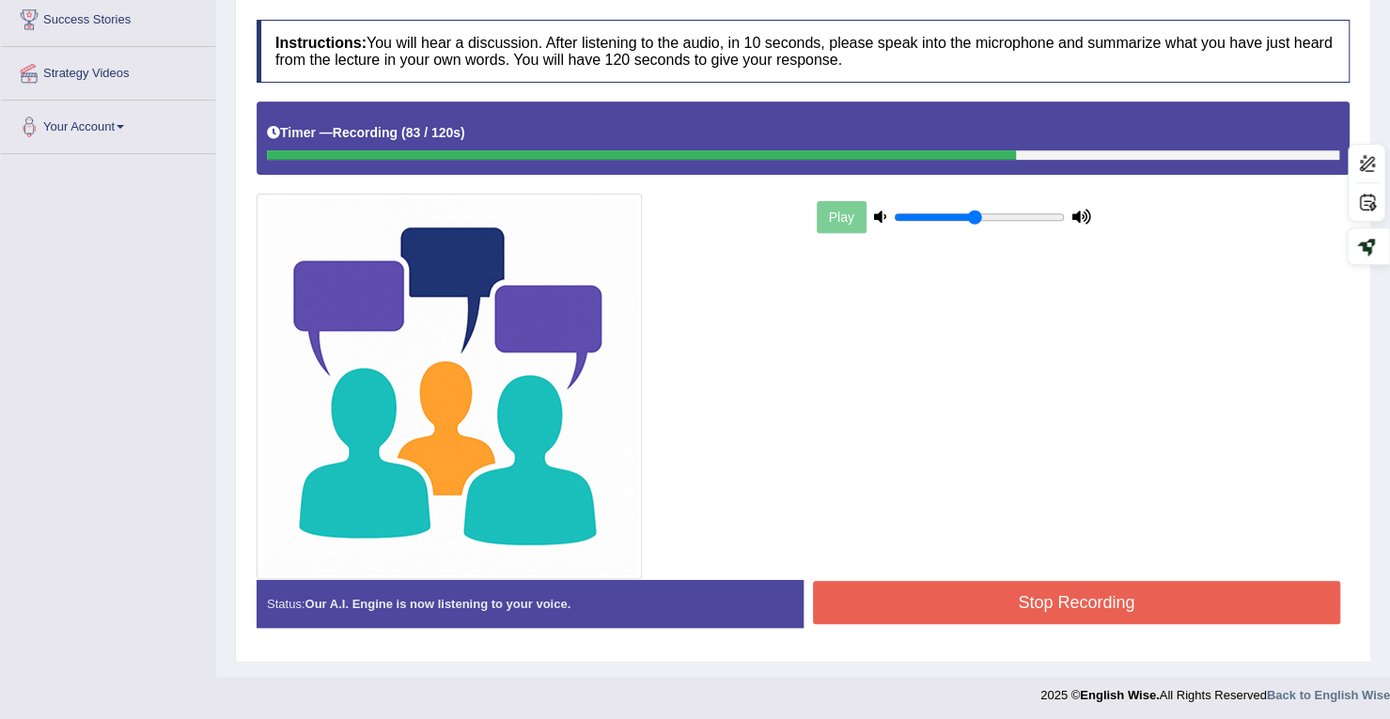
click at [963, 613] on button "Stop Recording" at bounding box center [1077, 602] width 528 height 43
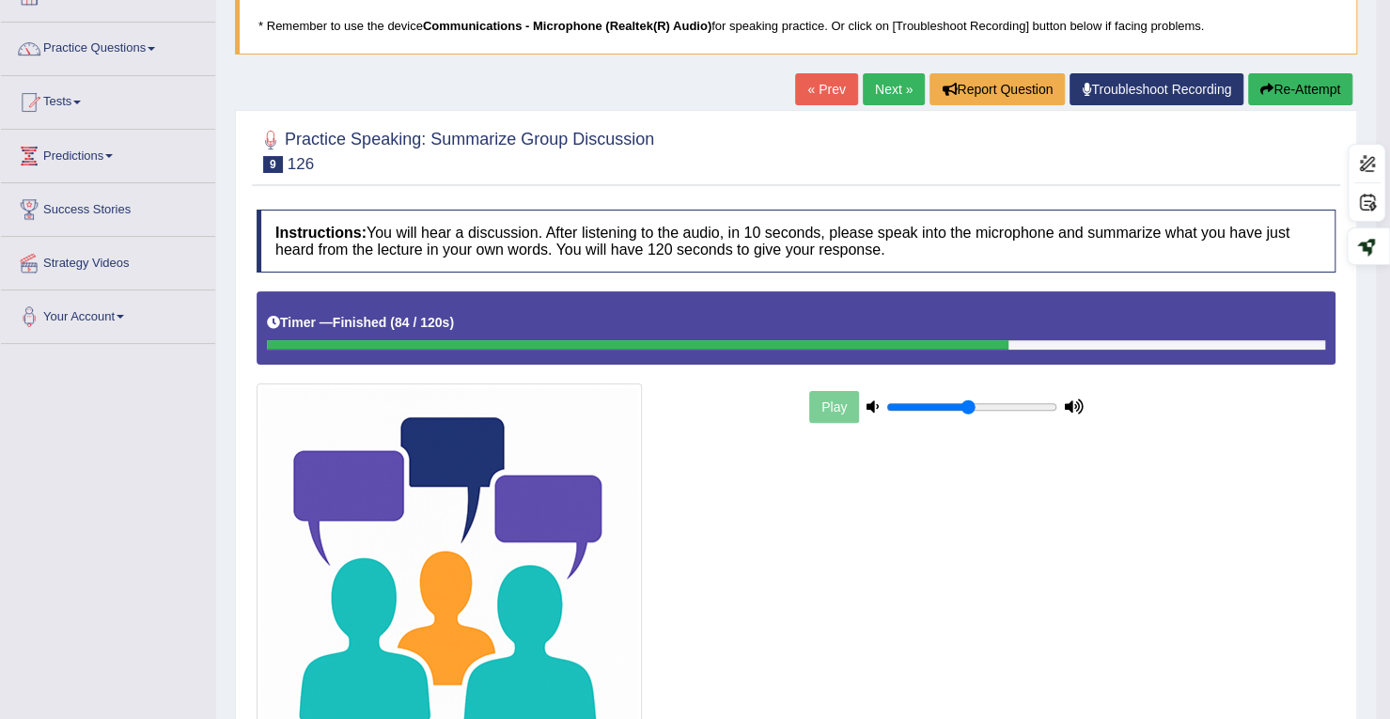
scroll to position [0, 0]
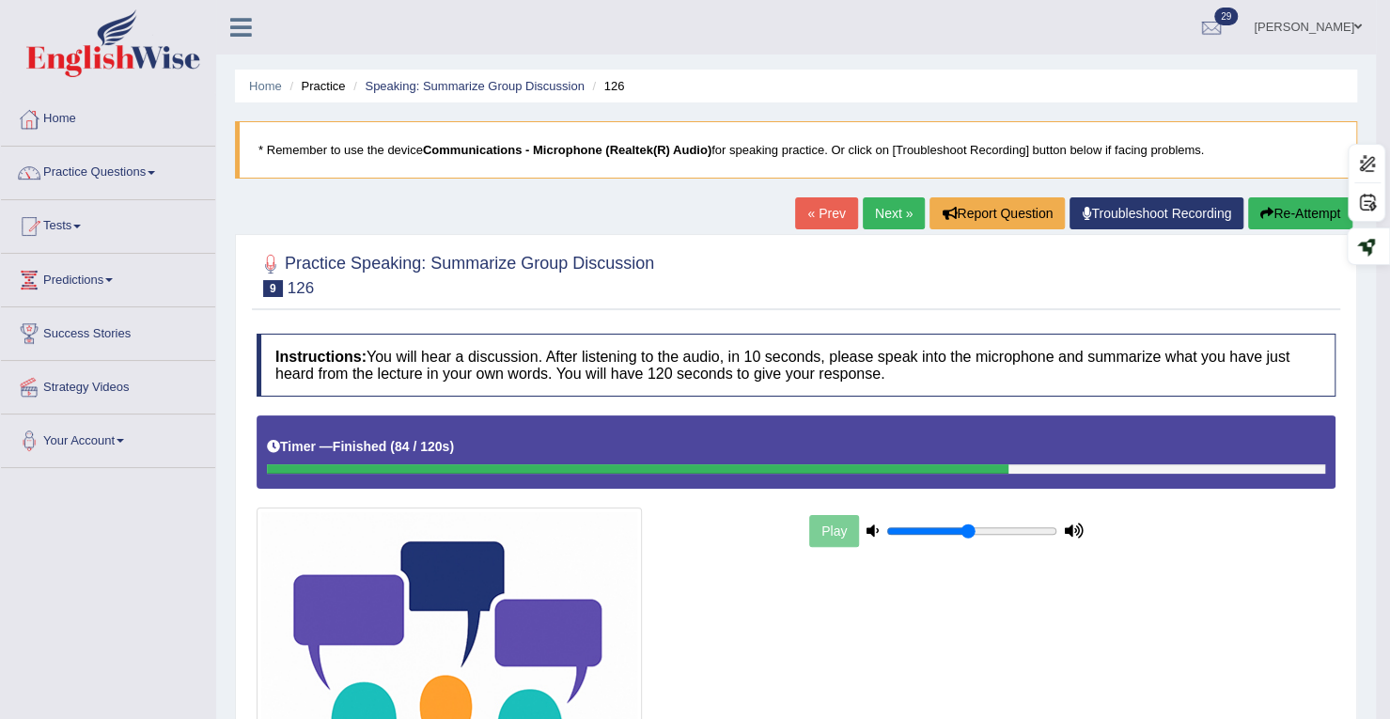
click at [881, 217] on link "Next »" at bounding box center [894, 213] width 62 height 32
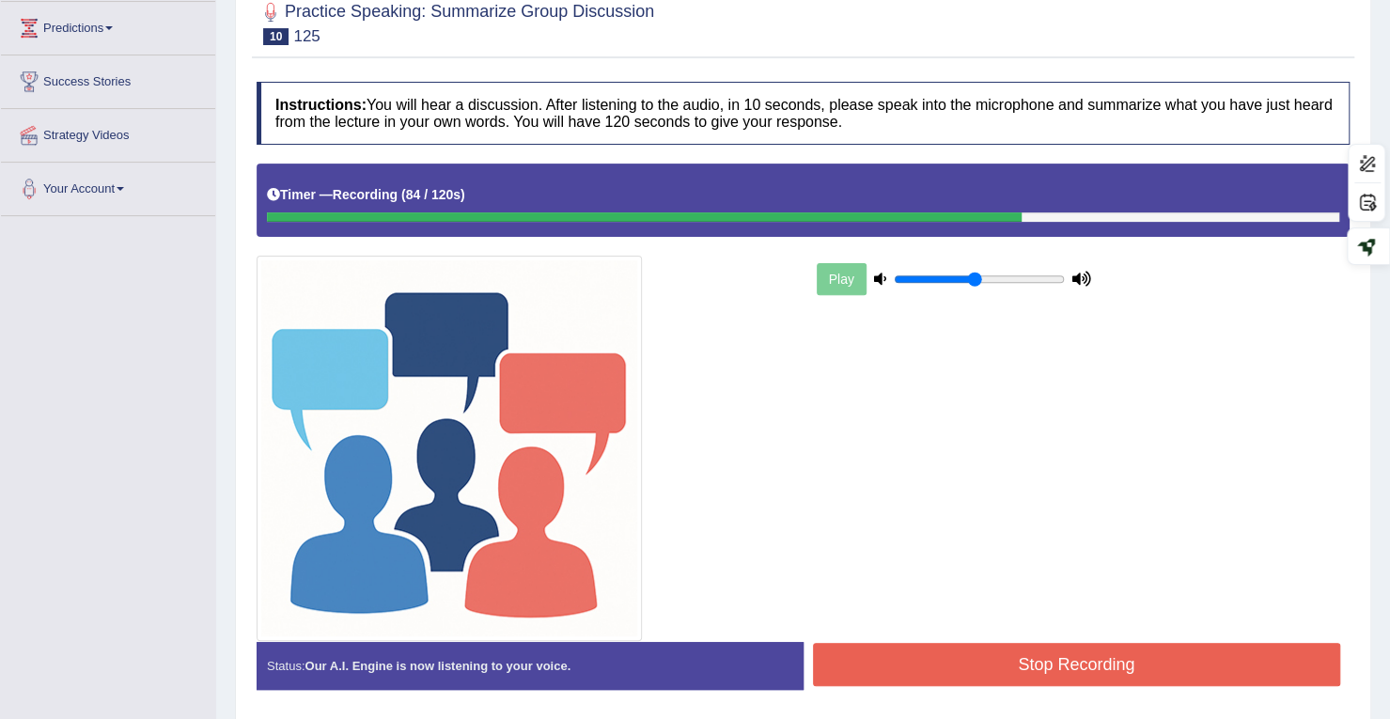
scroll to position [314, 0]
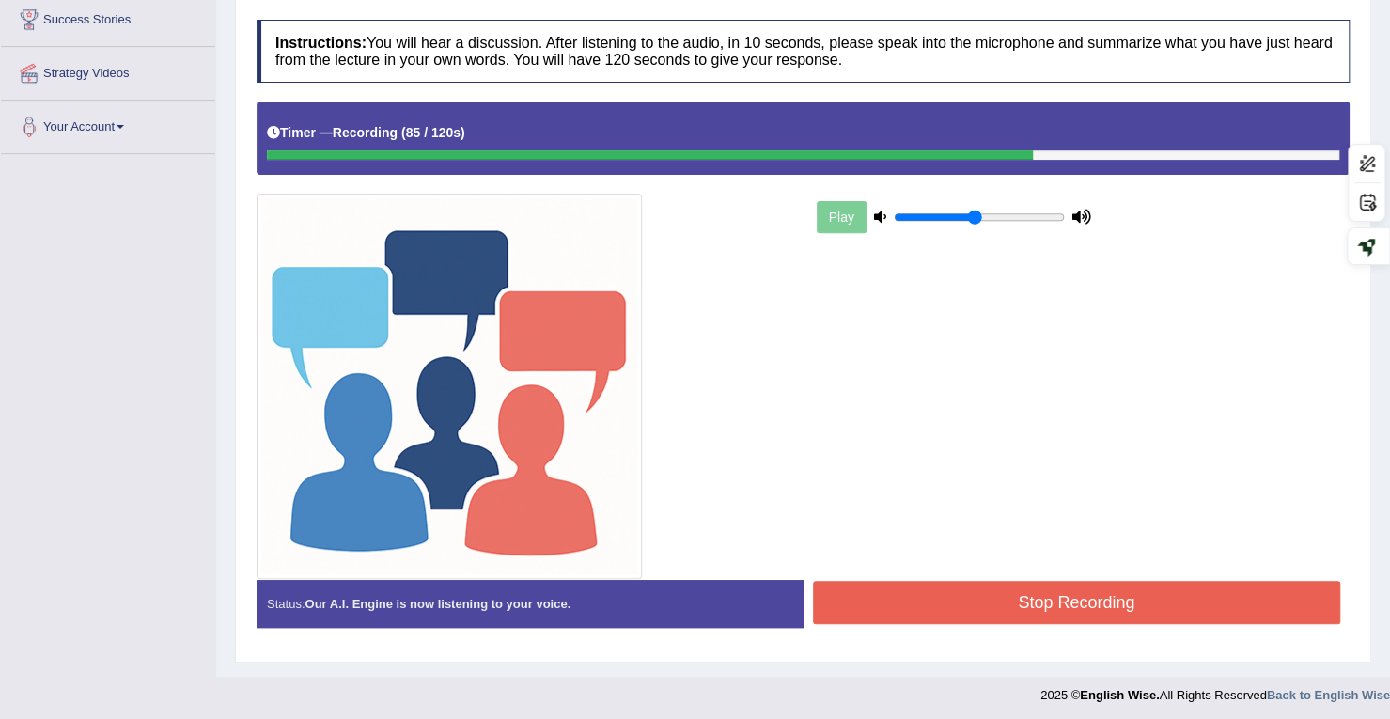
click at [1002, 599] on button "Stop Recording" at bounding box center [1077, 602] width 528 height 43
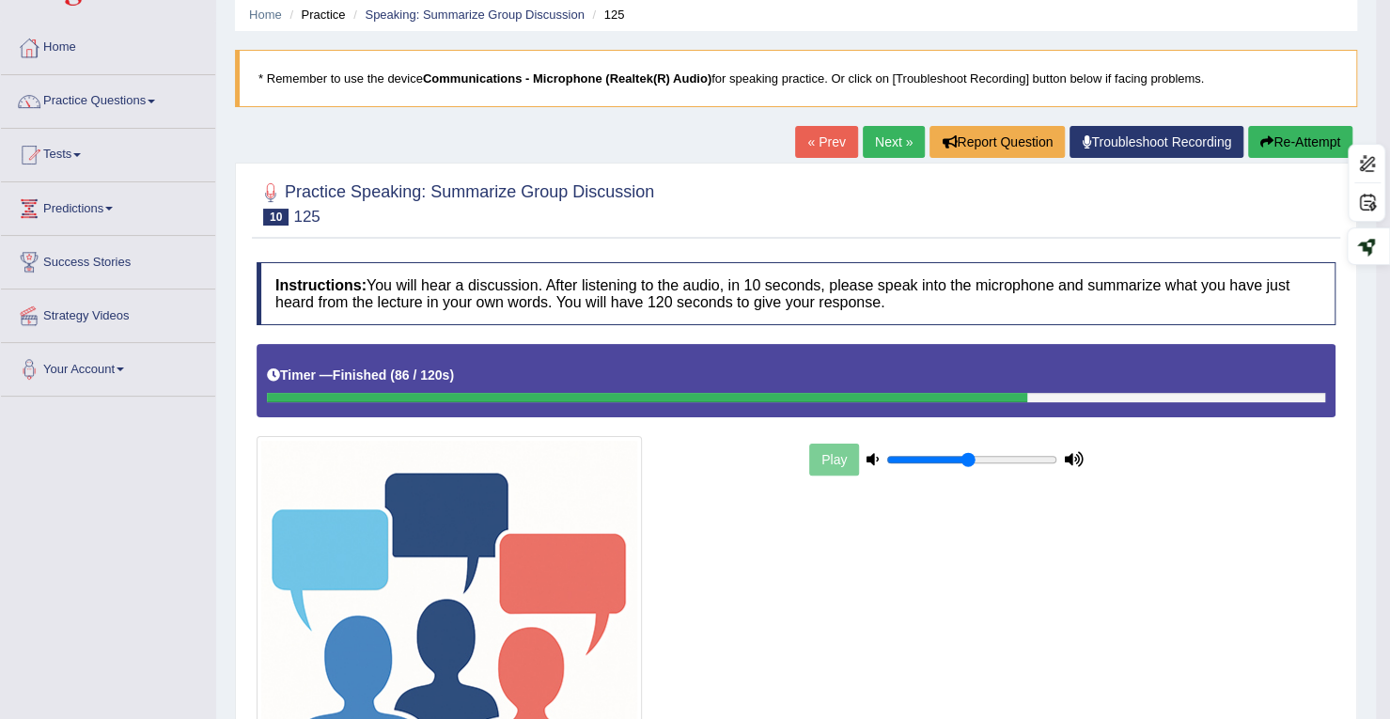
scroll to position [0, 0]
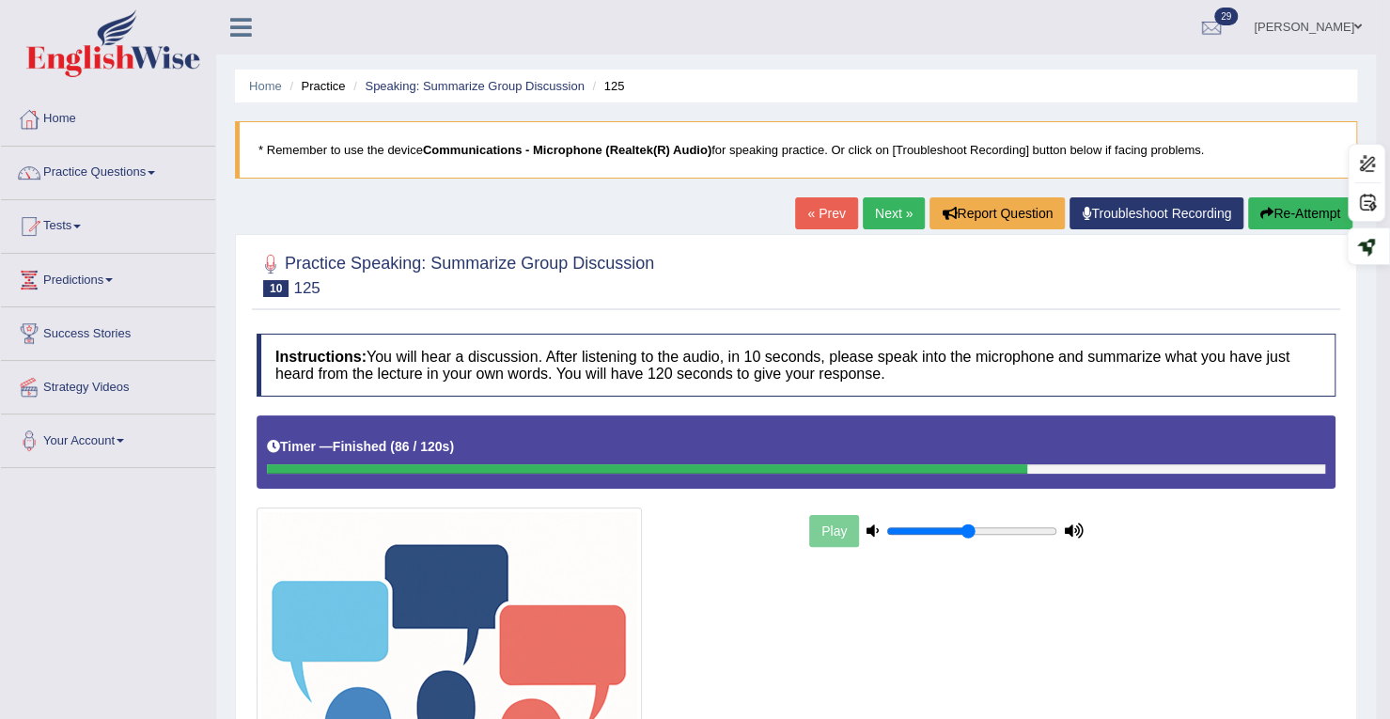
click at [871, 222] on link "Next »" at bounding box center [894, 213] width 62 height 32
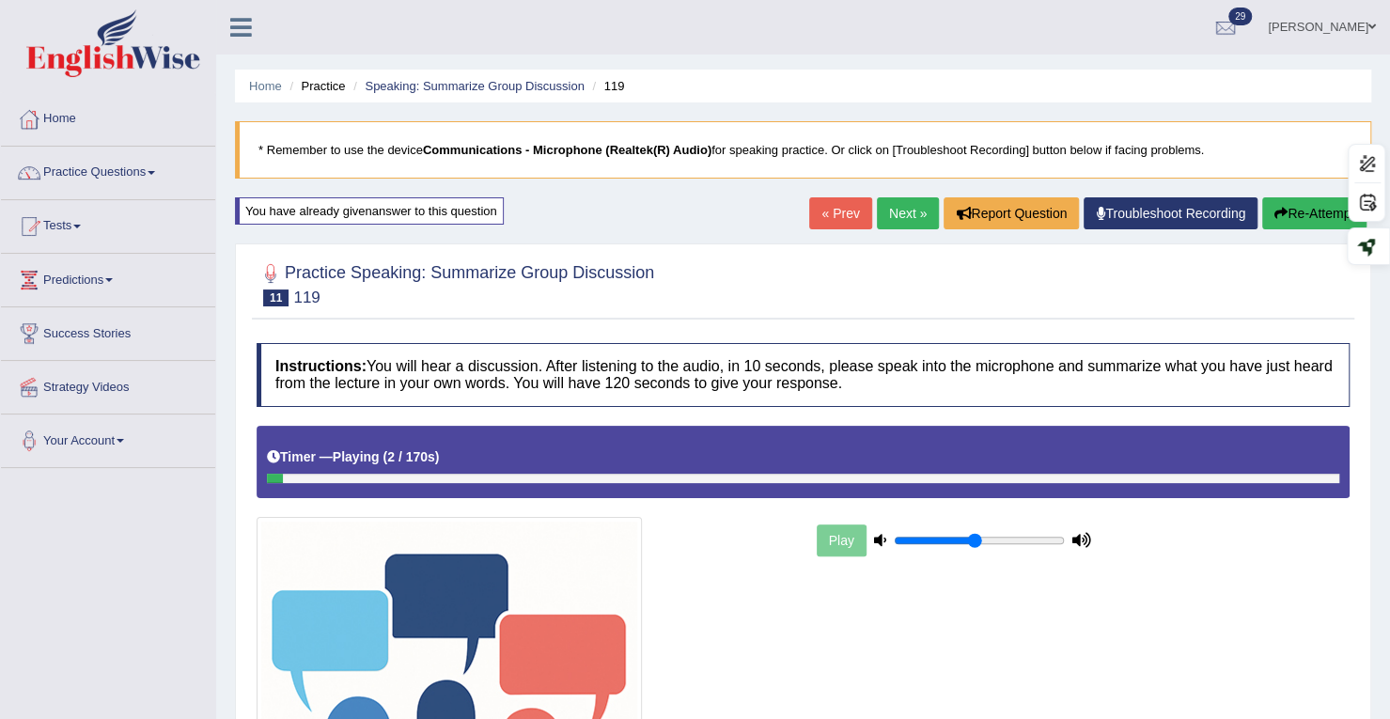
click at [902, 220] on link "Next »" at bounding box center [908, 213] width 62 height 32
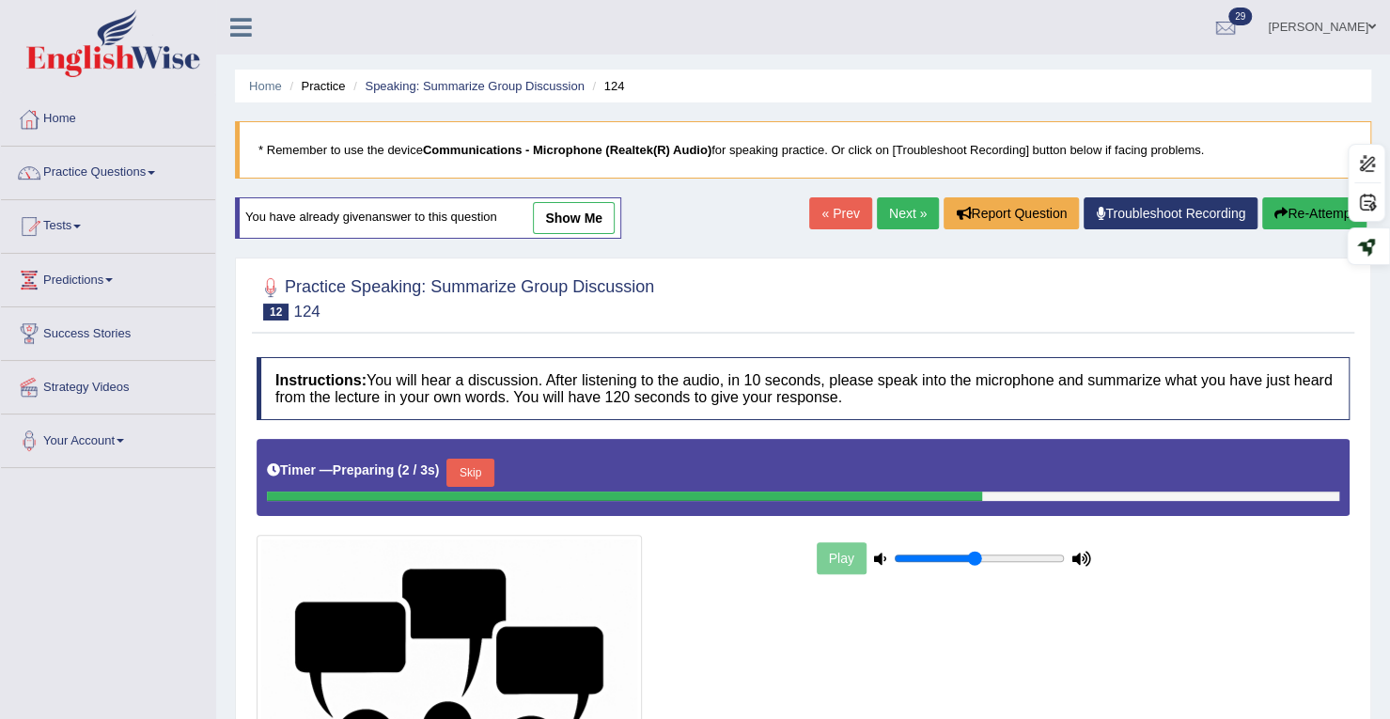
click at [906, 208] on link "Next »" at bounding box center [908, 213] width 62 height 32
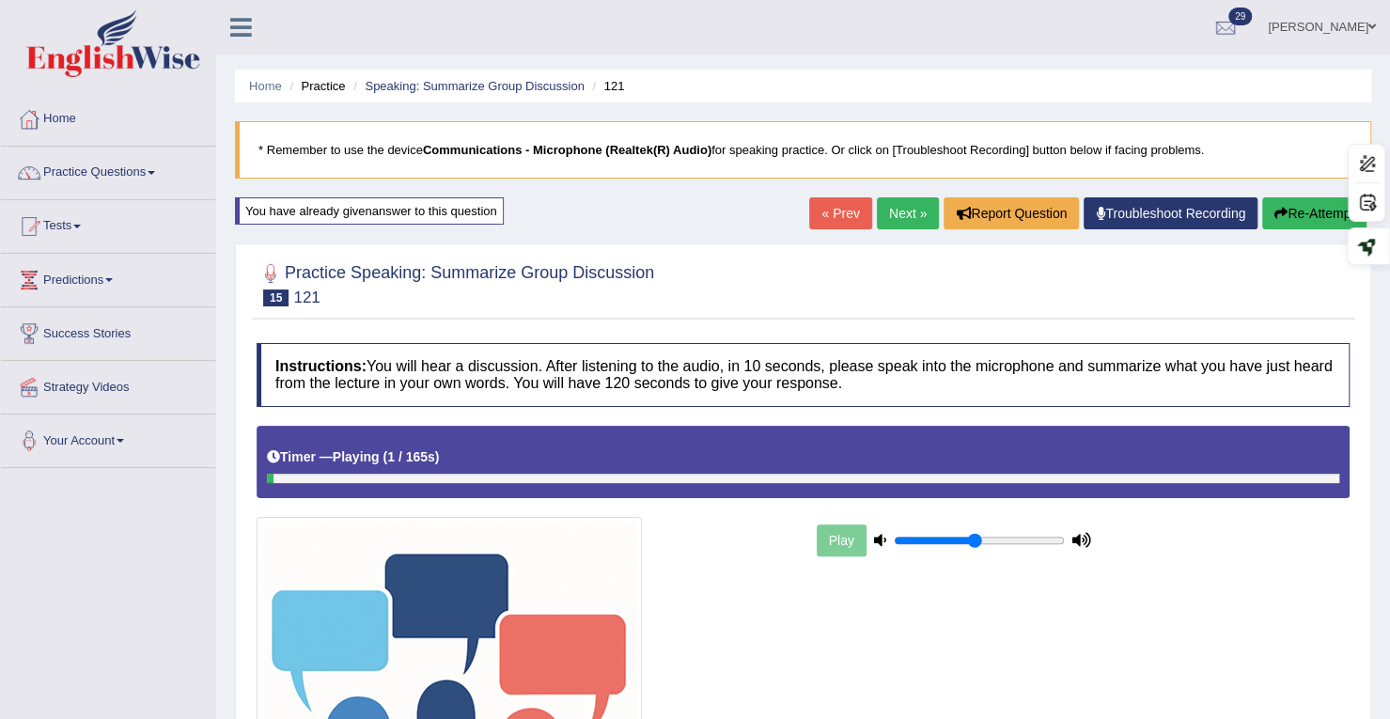
click at [900, 220] on link "Next »" at bounding box center [908, 213] width 62 height 32
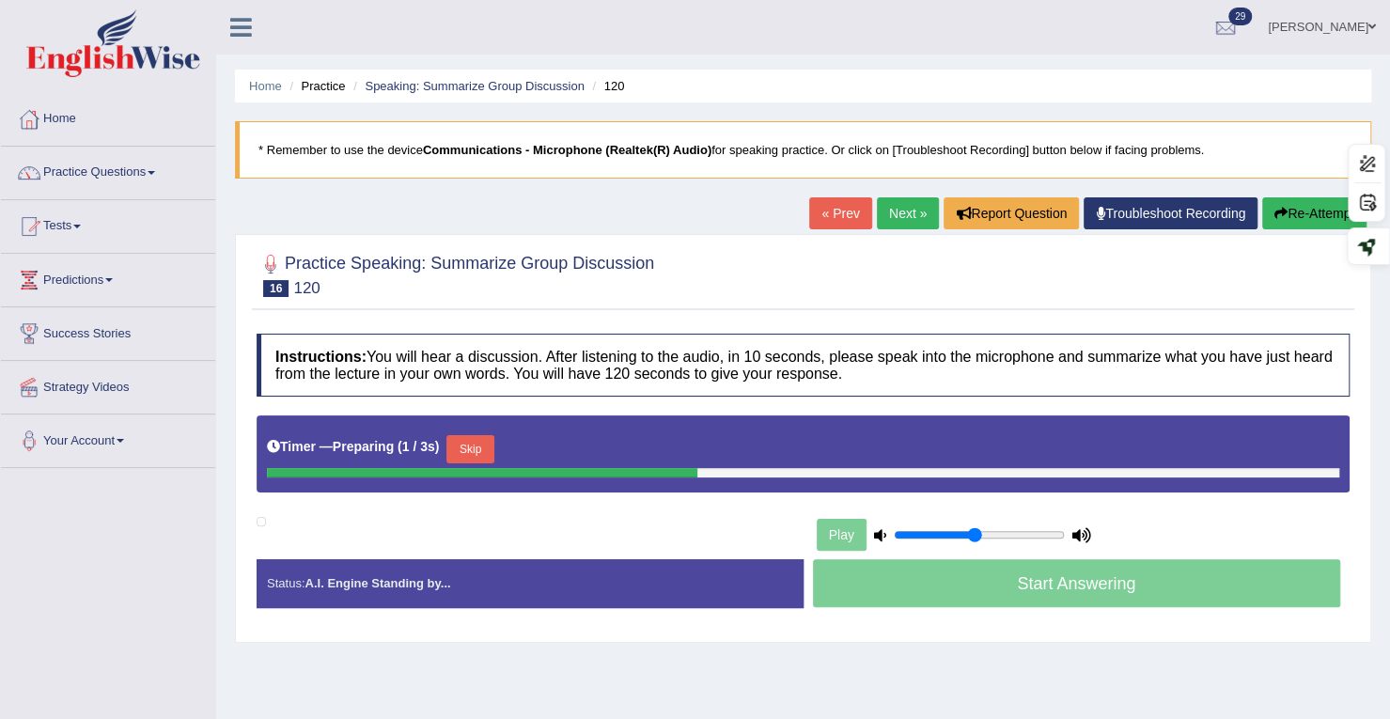
click at [900, 220] on link "Next »" at bounding box center [908, 213] width 62 height 32
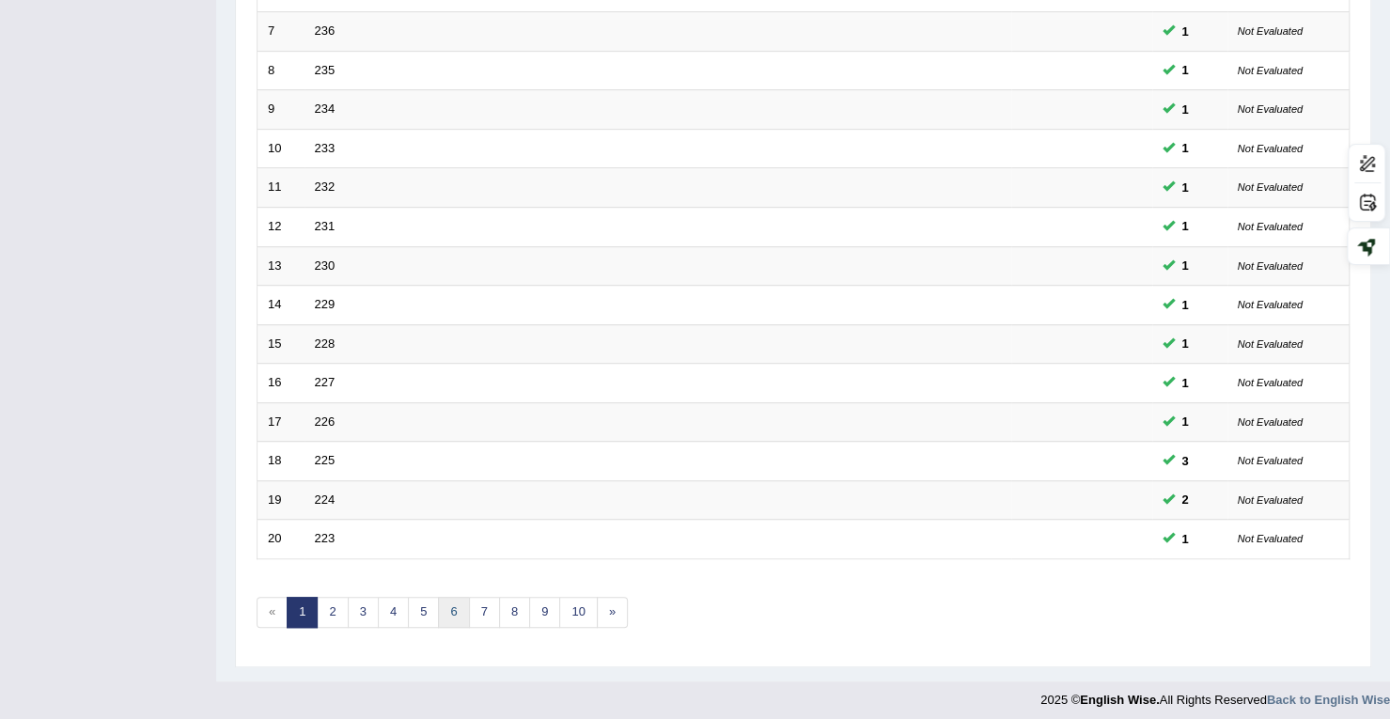
click at [444, 597] on link "6" at bounding box center [453, 612] width 31 height 31
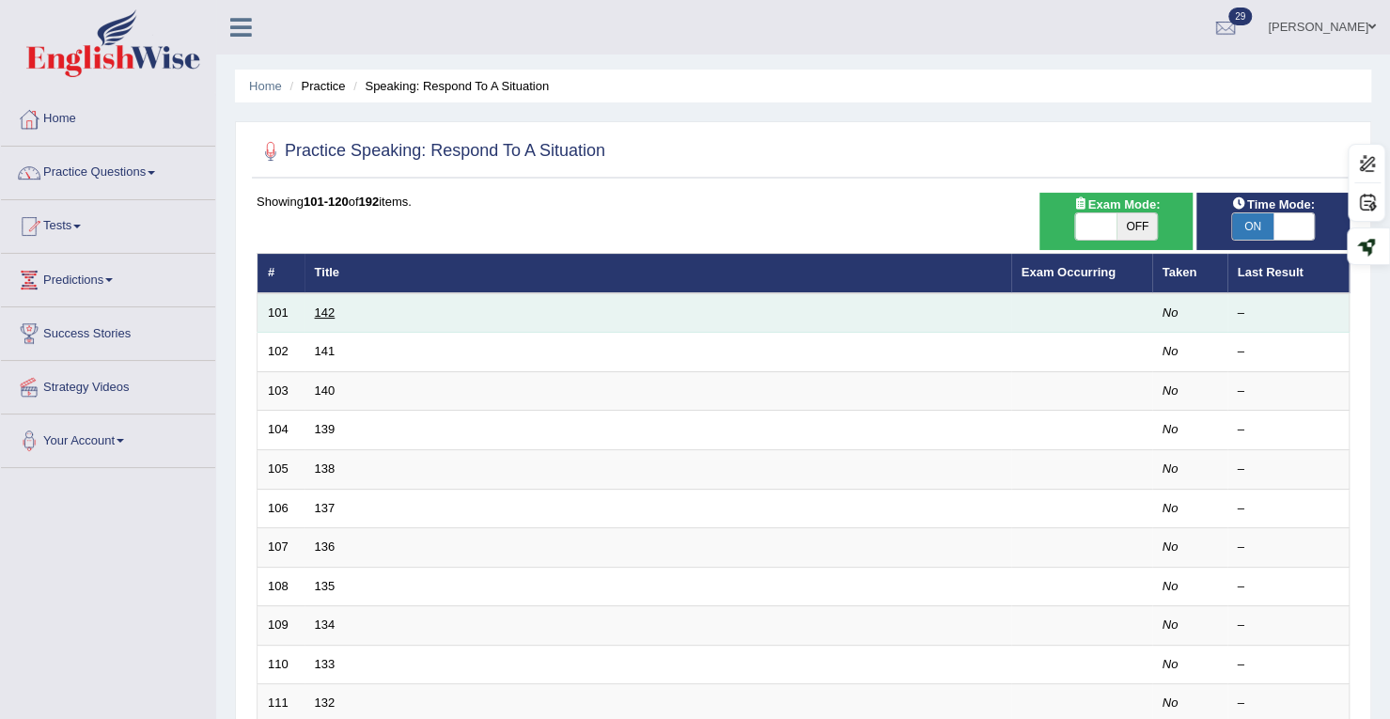
click at [329, 309] on link "142" at bounding box center [325, 312] width 21 height 14
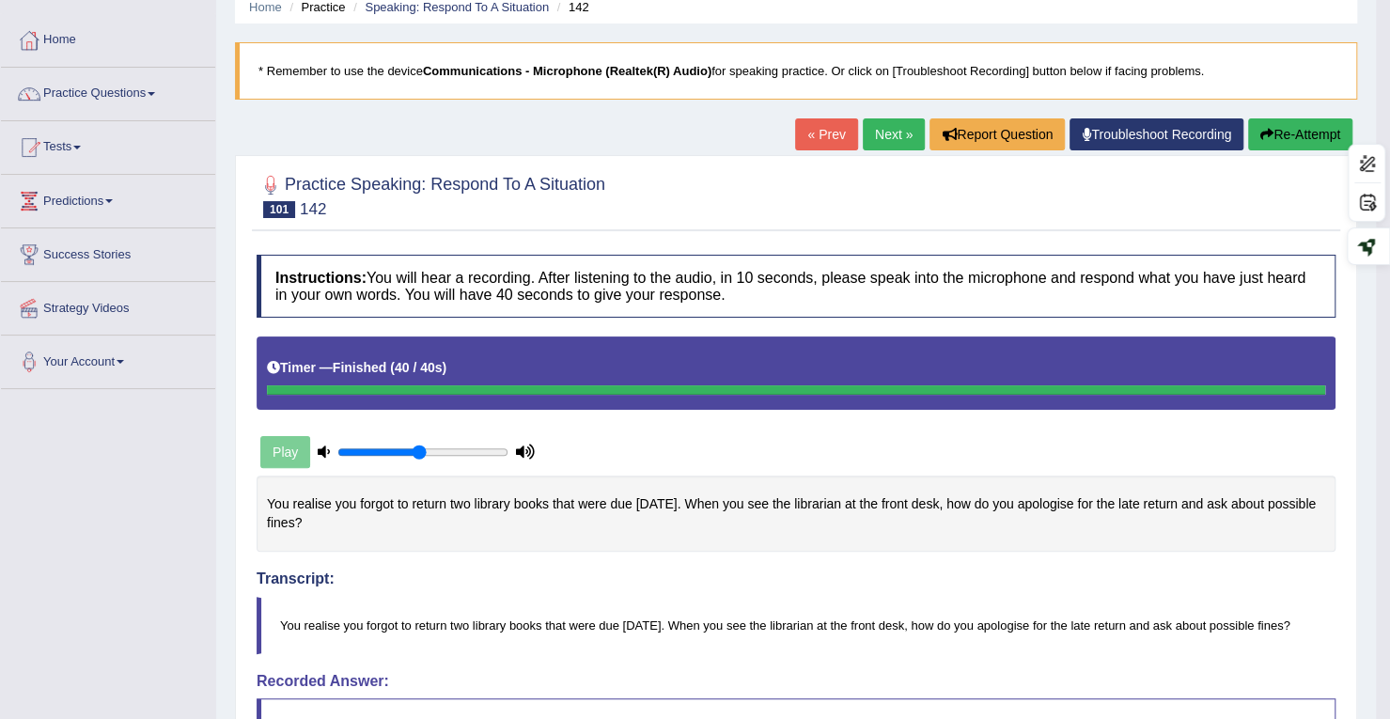
scroll to position [188, 0]
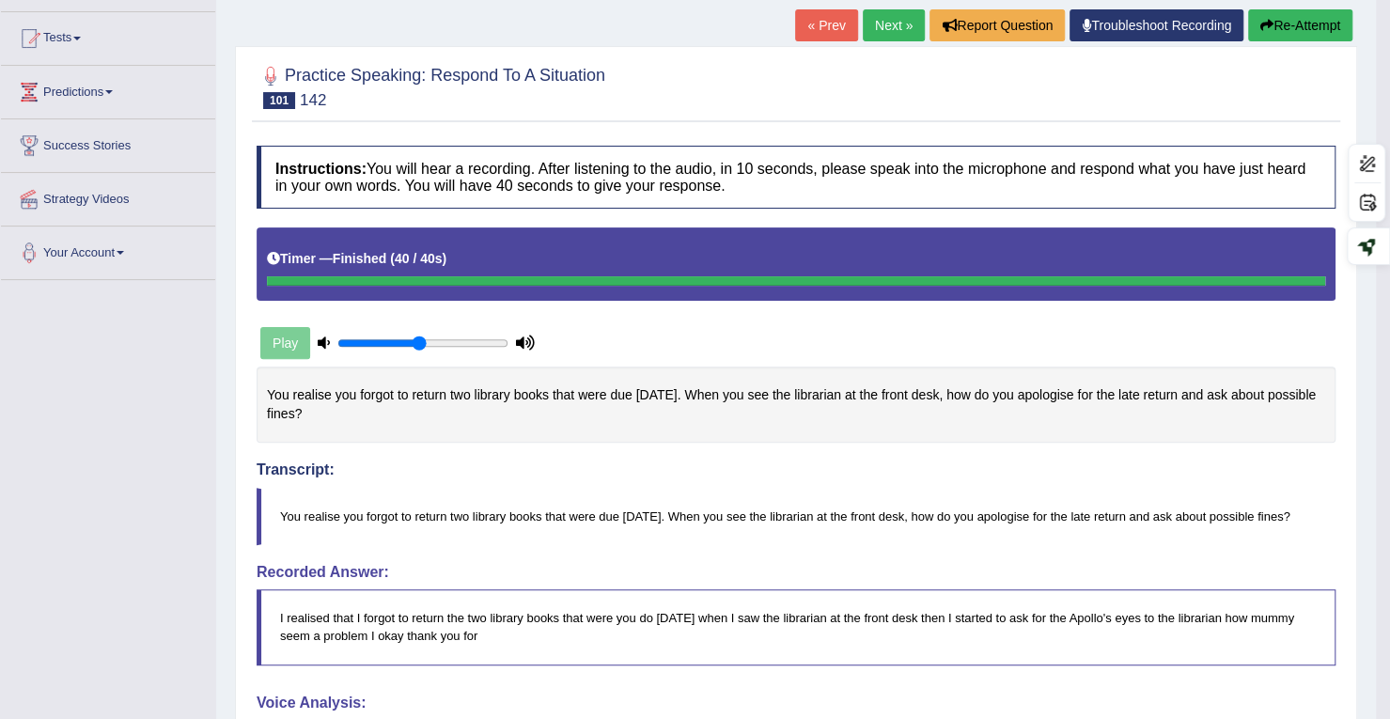
click at [879, 18] on link "Next »" at bounding box center [894, 25] width 62 height 32
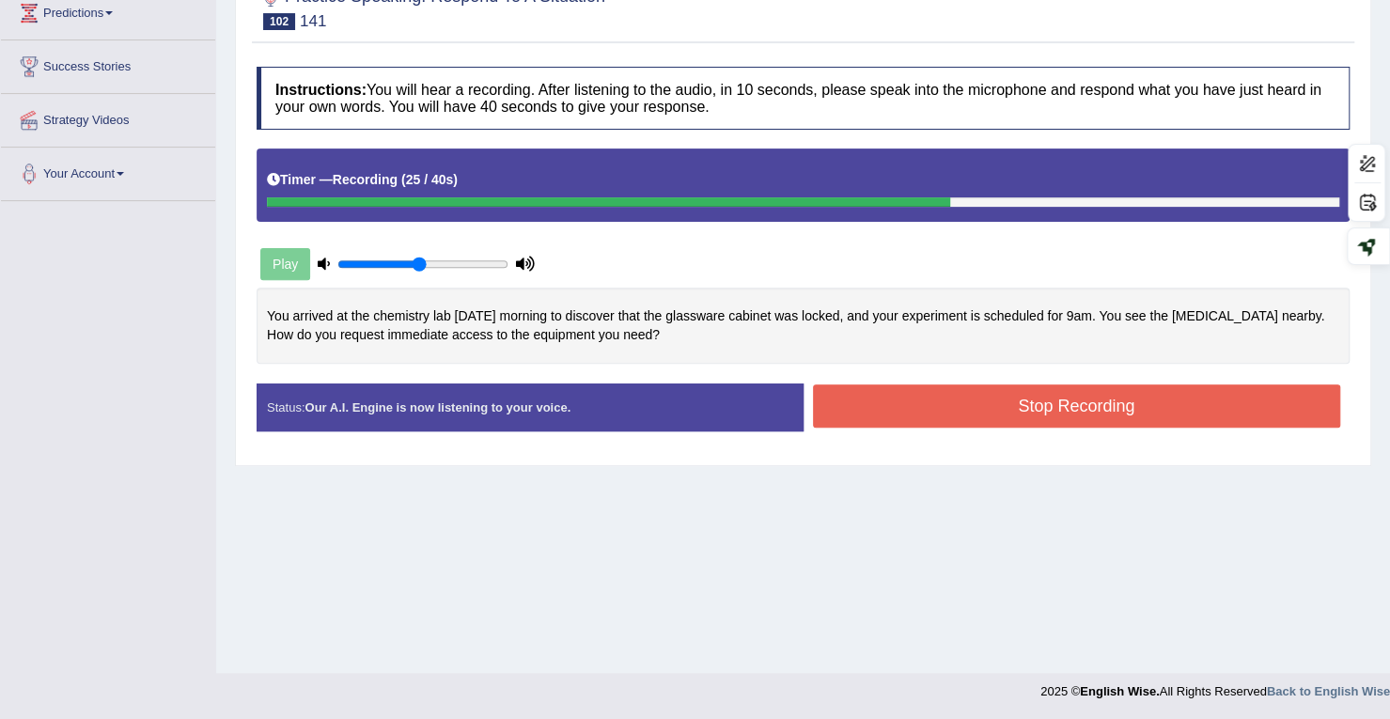
click at [915, 409] on button "Stop Recording" at bounding box center [1077, 405] width 528 height 43
